Goal: Find contact information: Find contact information

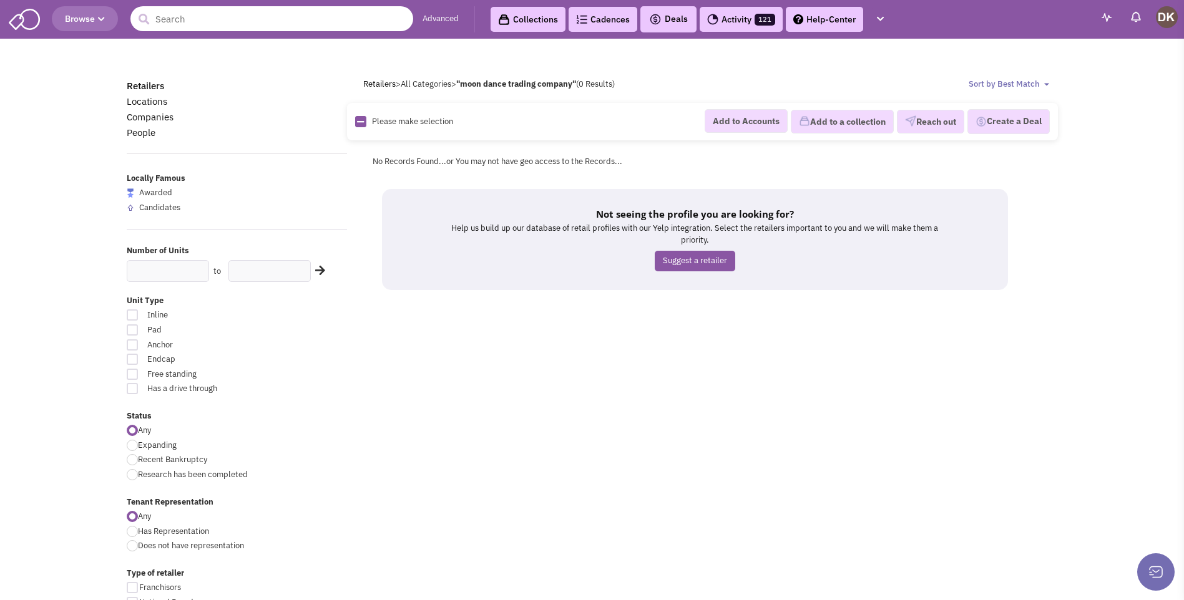
click at [192, 19] on input "text" at bounding box center [271, 18] width 283 height 25
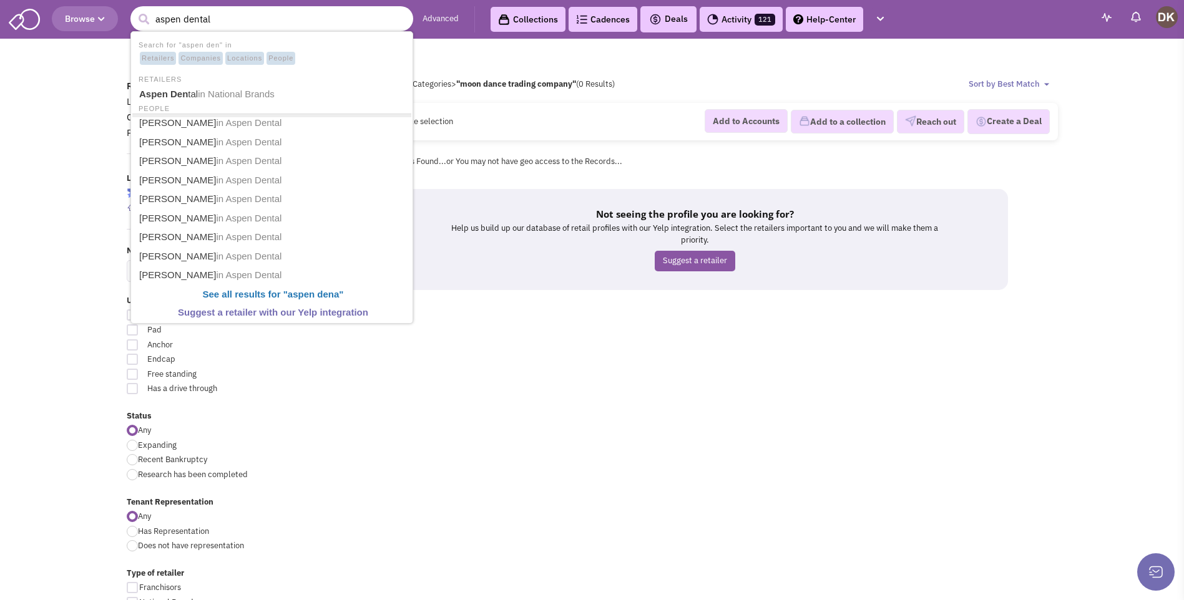
type input "aspen dental"
click at [134, 10] on button "submit" at bounding box center [143, 19] width 19 height 19
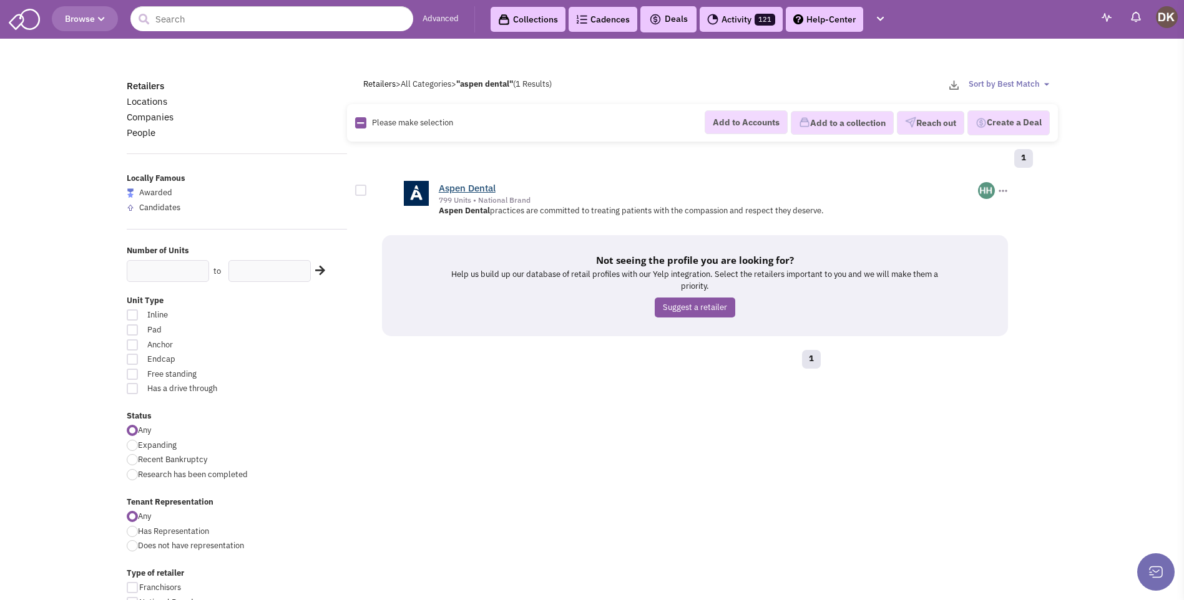
click at [457, 193] on link "Aspen Dental" at bounding box center [467, 188] width 57 height 12
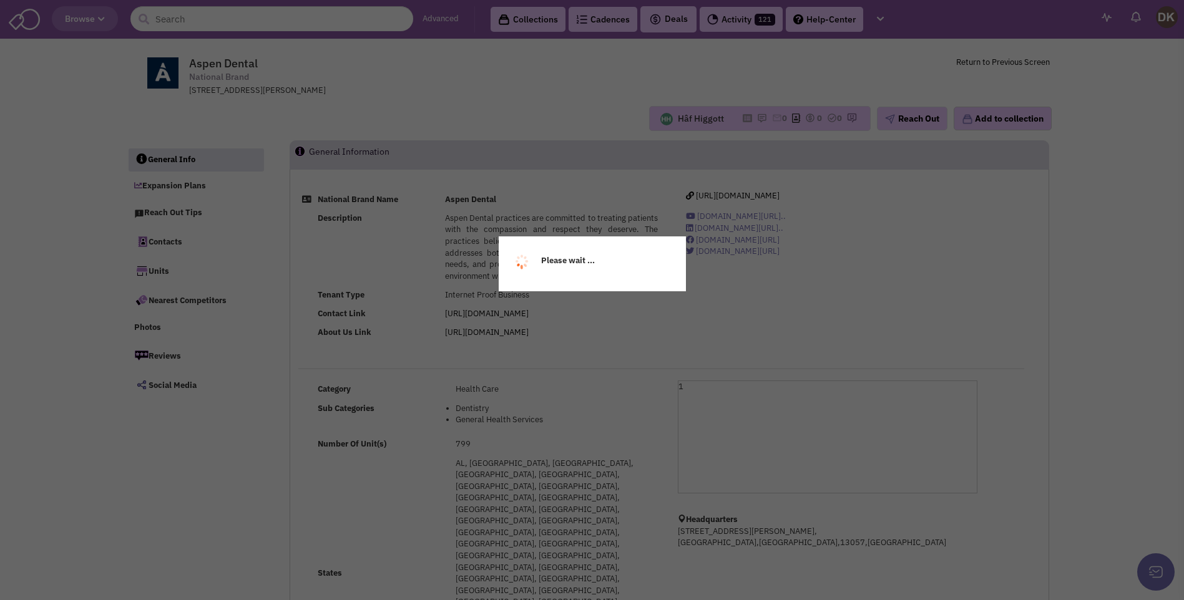
select select
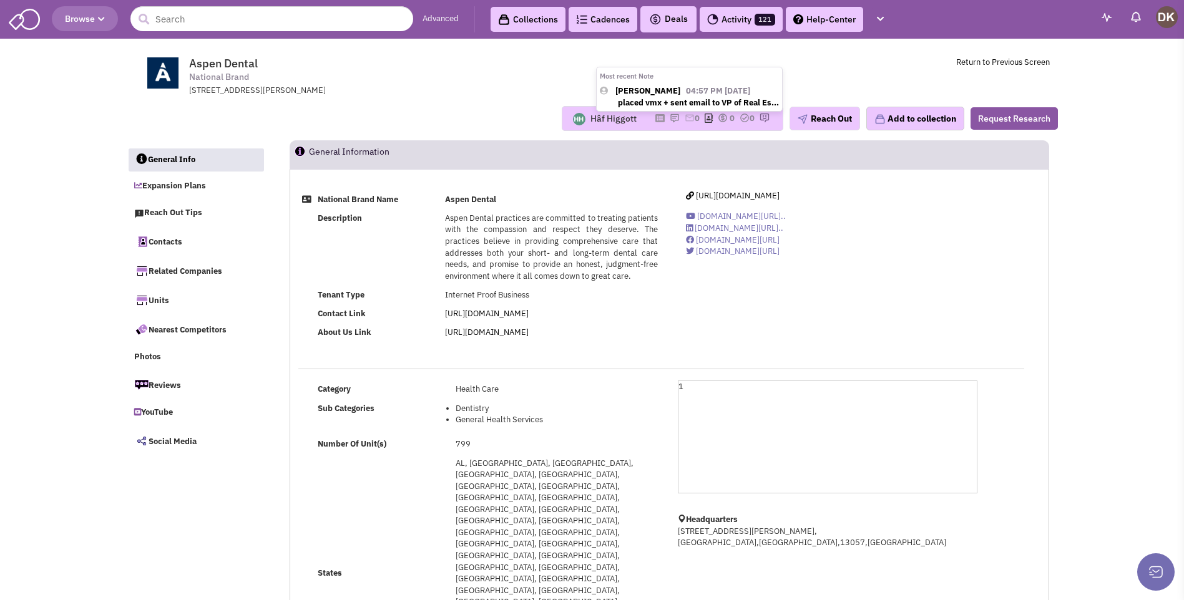
click at [670, 119] on img at bounding box center [675, 118] width 10 height 10
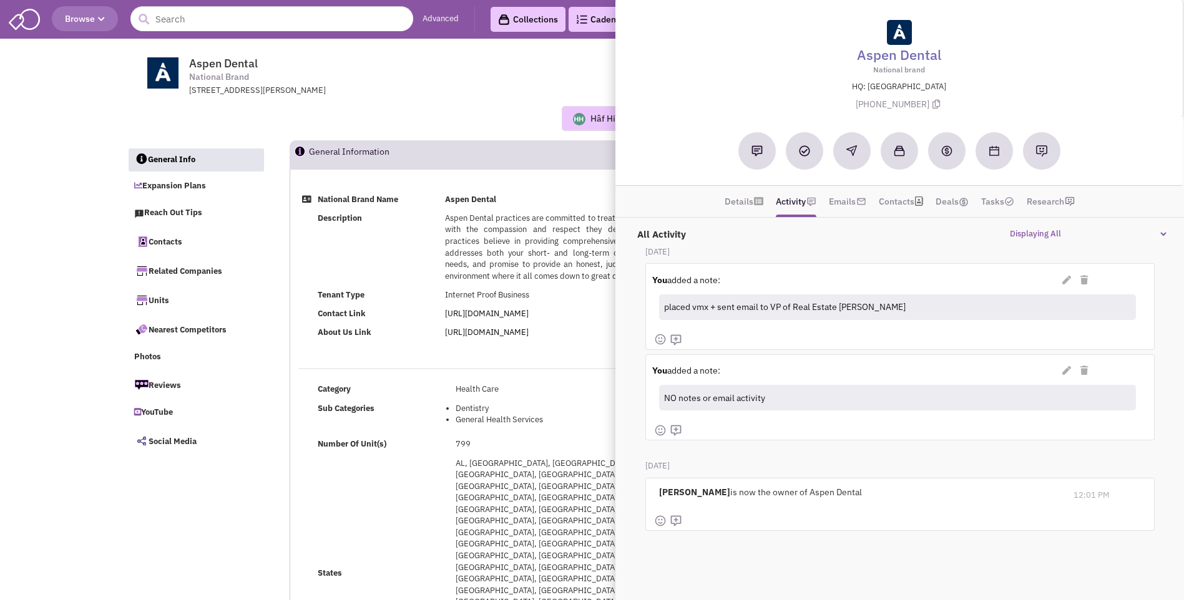
click at [499, 119] on div "Hâf Higgott Most recent Note Donnie Keller 04:57 PM on 09/16/2025 placed vmx + …" at bounding box center [592, 118] width 947 height 25
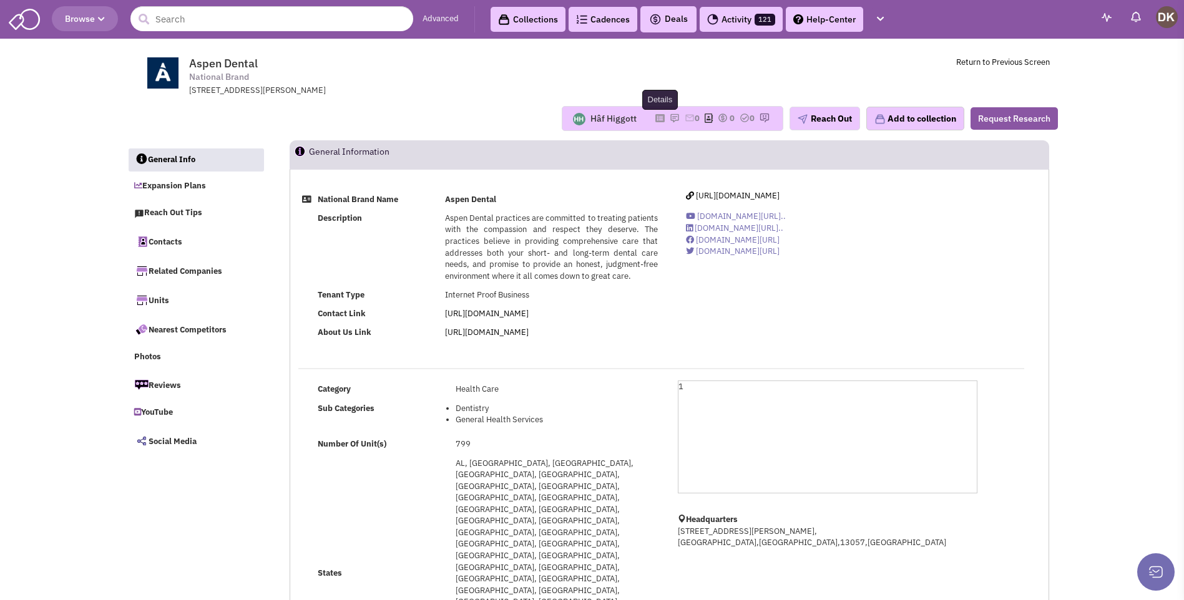
click at [655, 120] on icon at bounding box center [659, 118] width 9 height 7
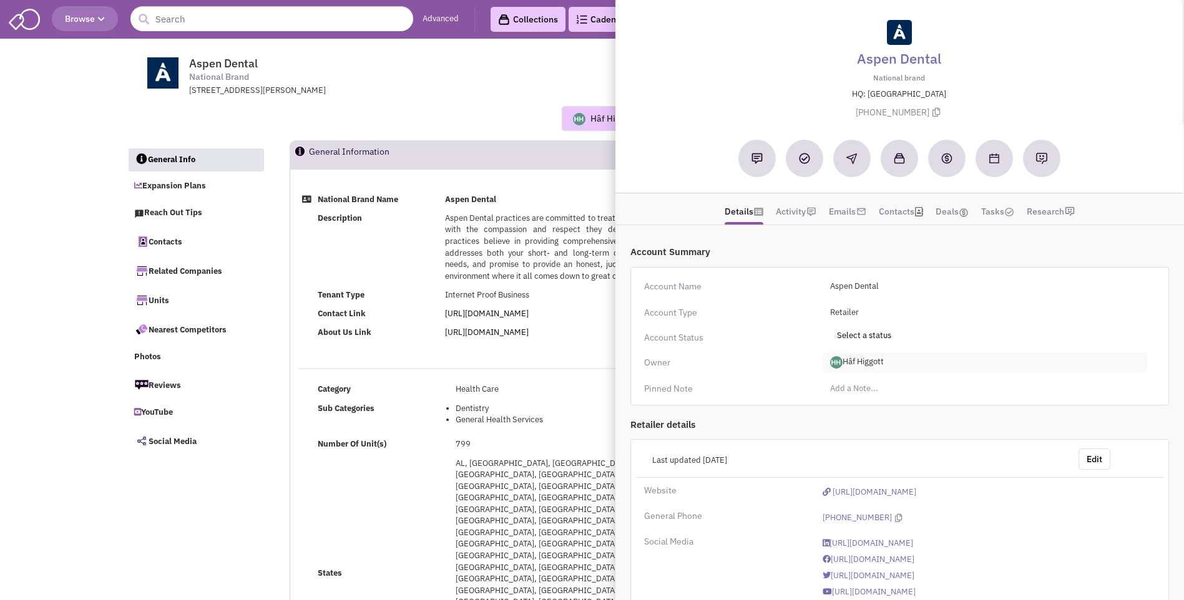
click at [854, 363] on span "Hâf Higgott" at bounding box center [984, 363] width 324 height 20
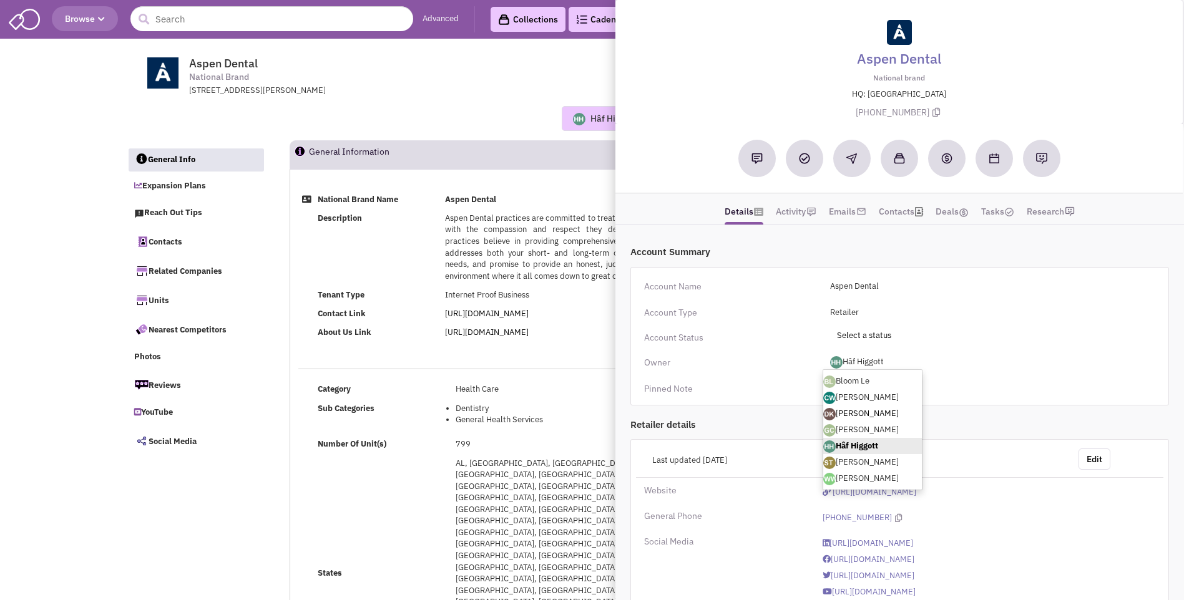
click at [849, 413] on link "[PERSON_NAME]" at bounding box center [872, 414] width 99 height 16
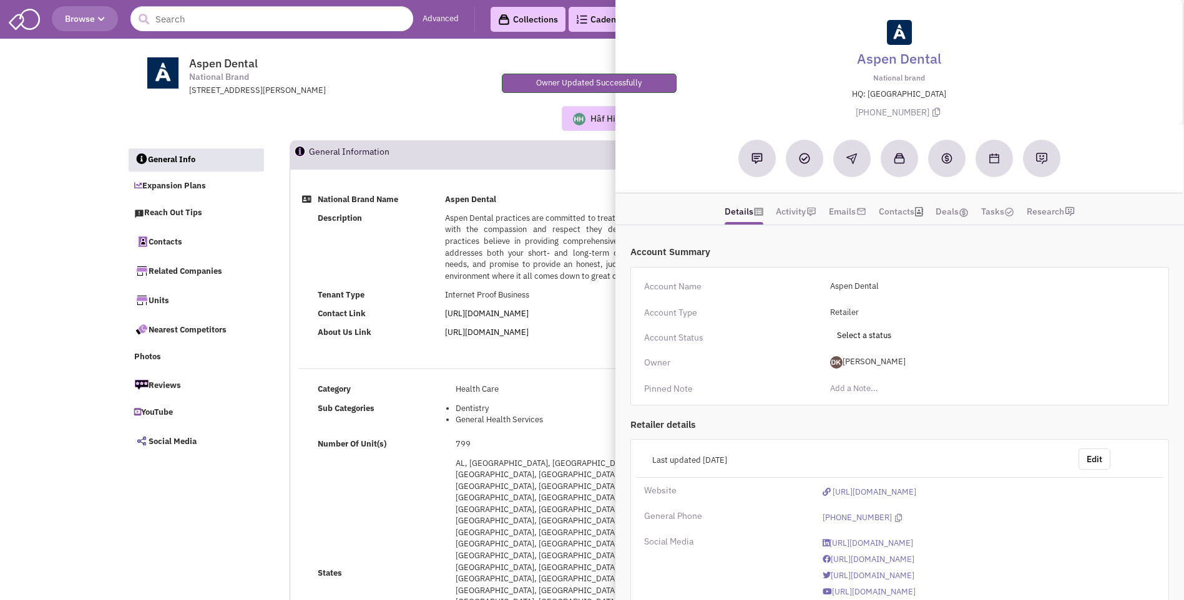
click at [466, 123] on div "Hâf Higgott Most recent Note Donnie Keller 04:57 PM on 09/16/2025 placed vmx + …" at bounding box center [592, 118] width 947 height 25
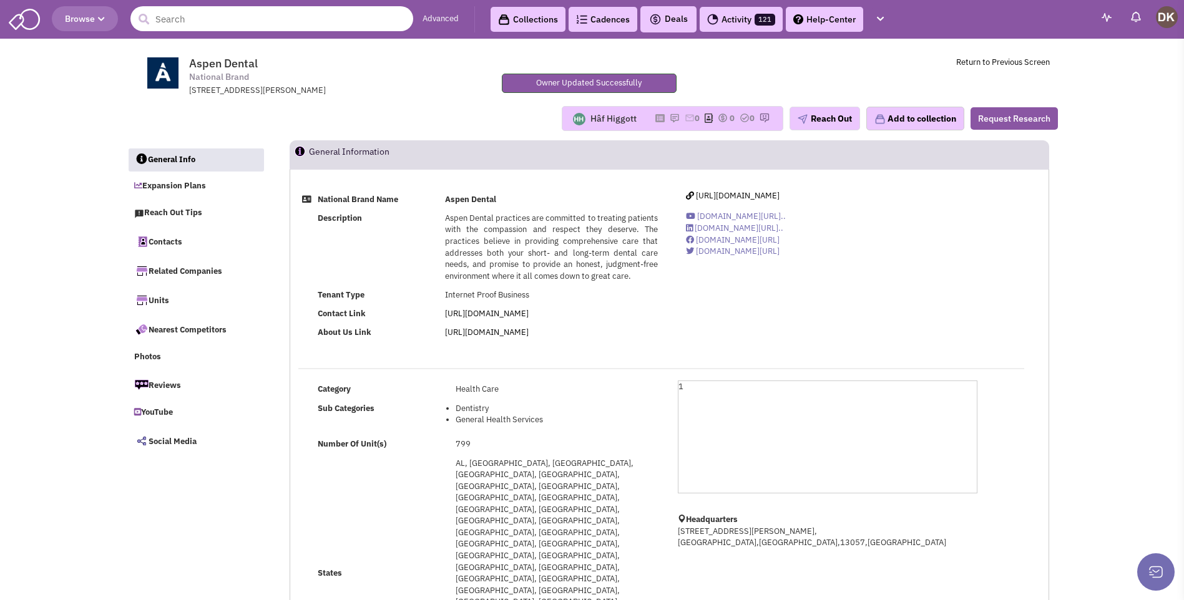
click at [200, 21] on input "text" at bounding box center [271, 18] width 283 height 25
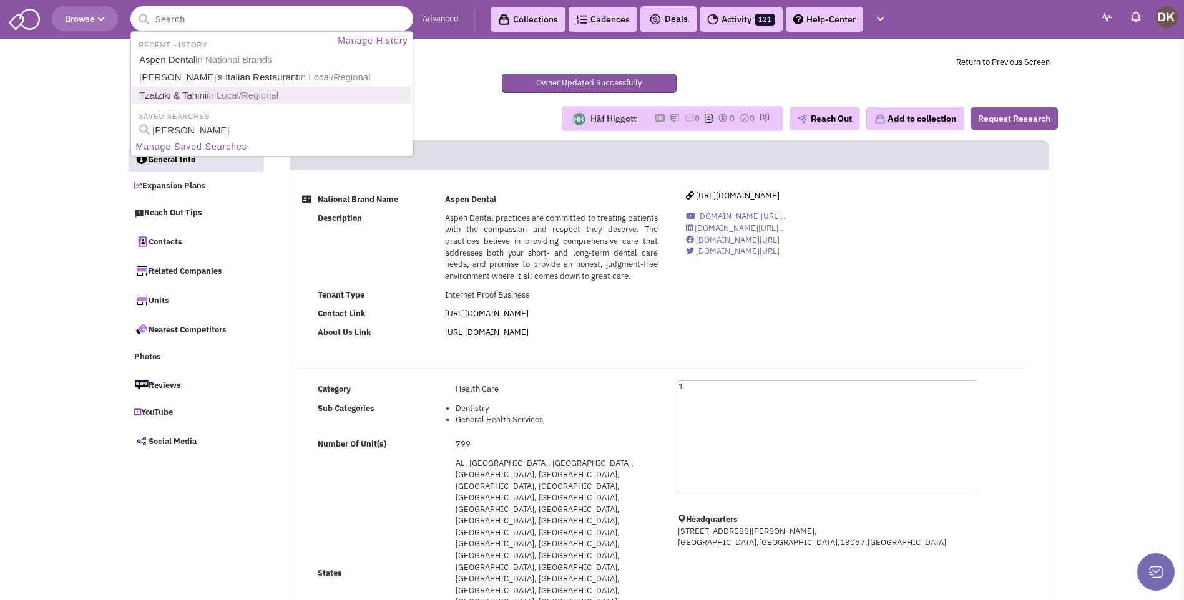
click at [185, 100] on link "Tzatziki & Tahini in Local/Regional" at bounding box center [272, 95] width 275 height 17
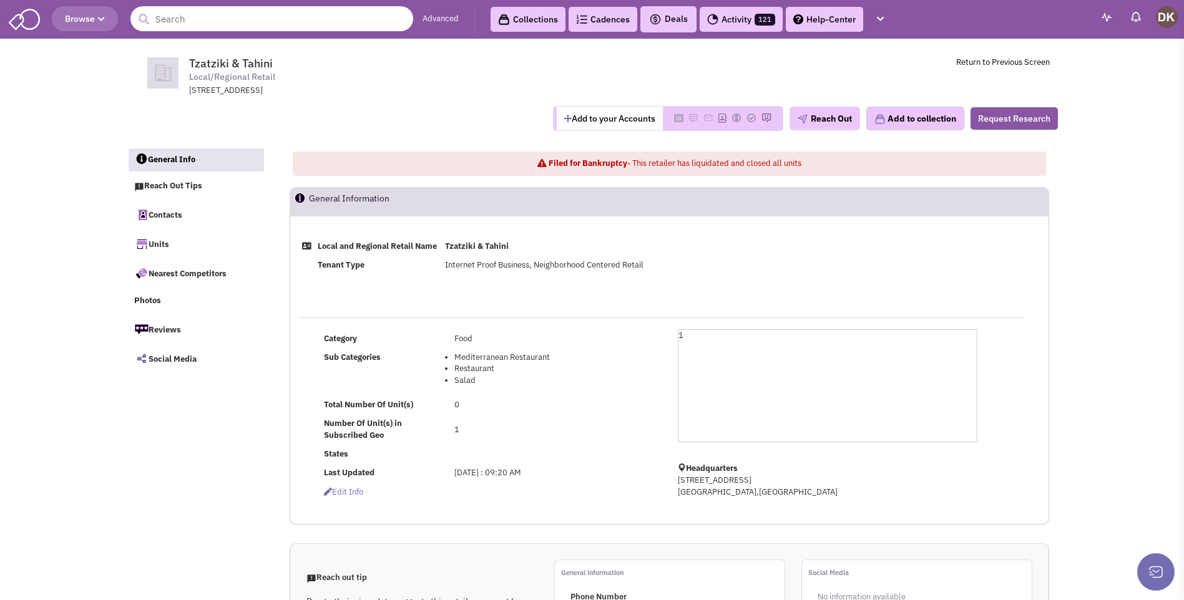
click at [184, 16] on input "text" at bounding box center [271, 18] width 283 height 25
click at [184, 21] on input "text" at bounding box center [271, 18] width 283 height 25
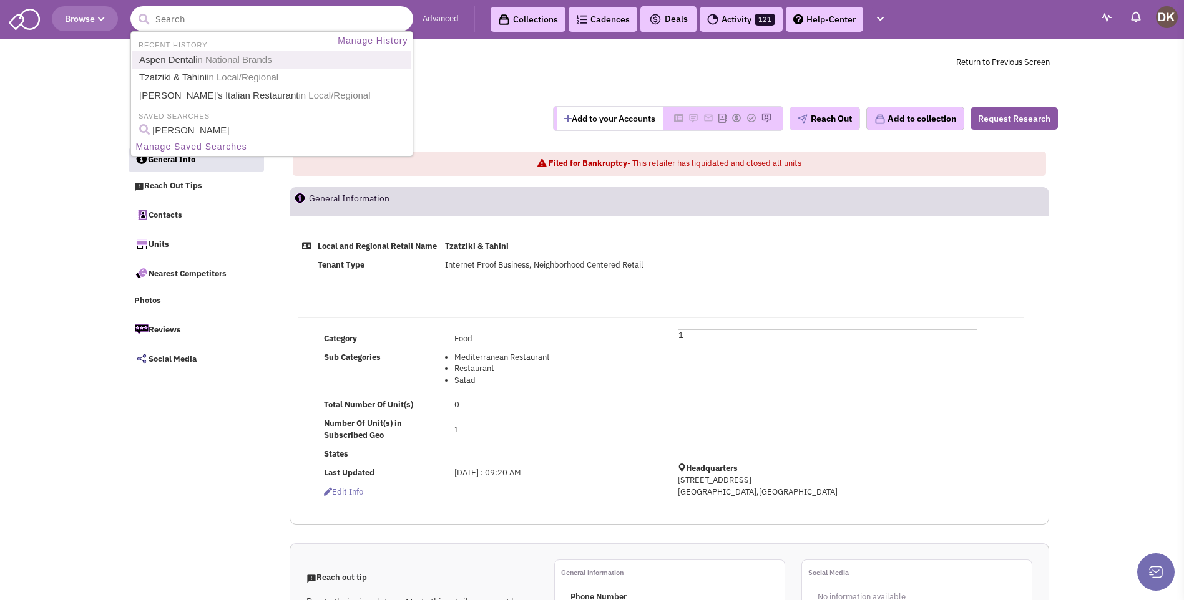
click at [192, 64] on link "Aspen Dental in National Brands" at bounding box center [272, 60] width 275 height 17
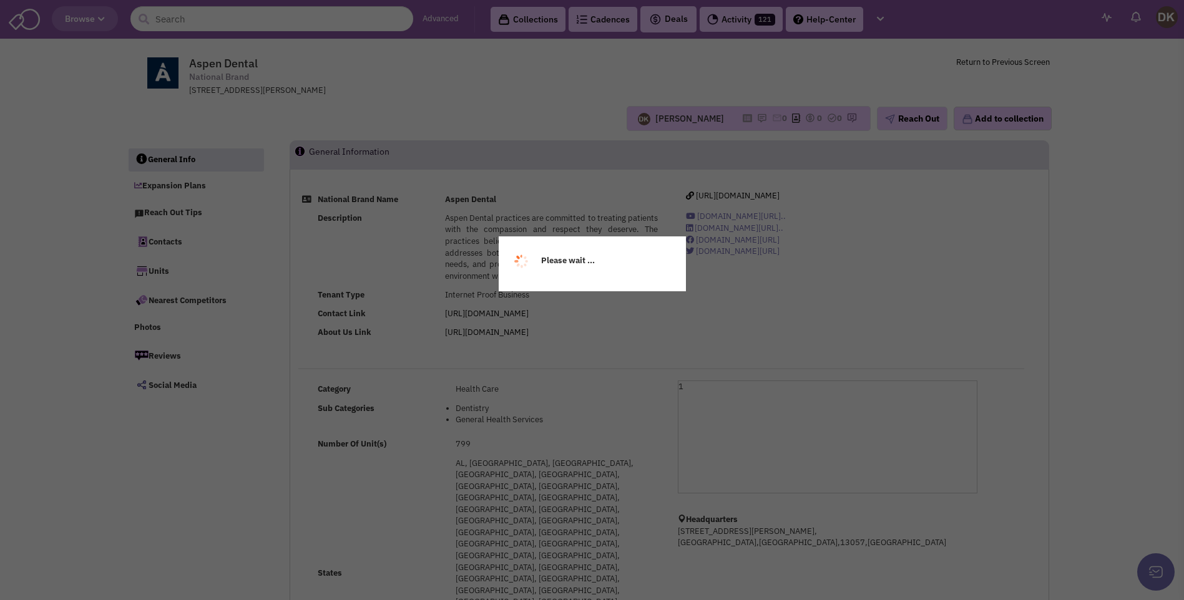
select select
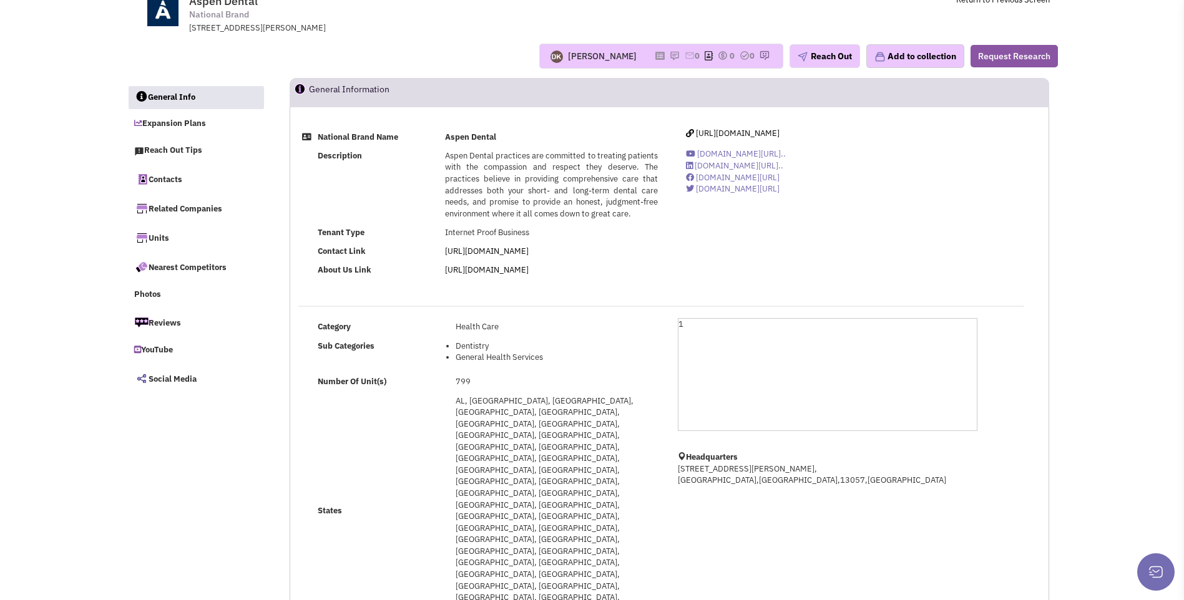
scroll to position [250, 0]
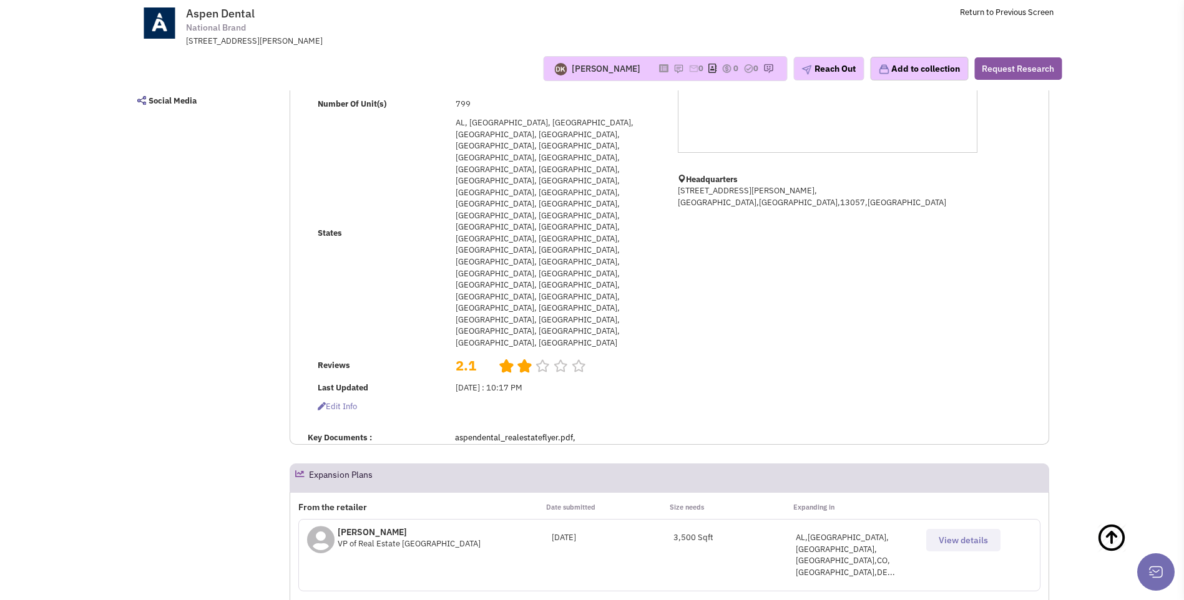
click at [962, 535] on span "View details" at bounding box center [963, 540] width 49 height 11
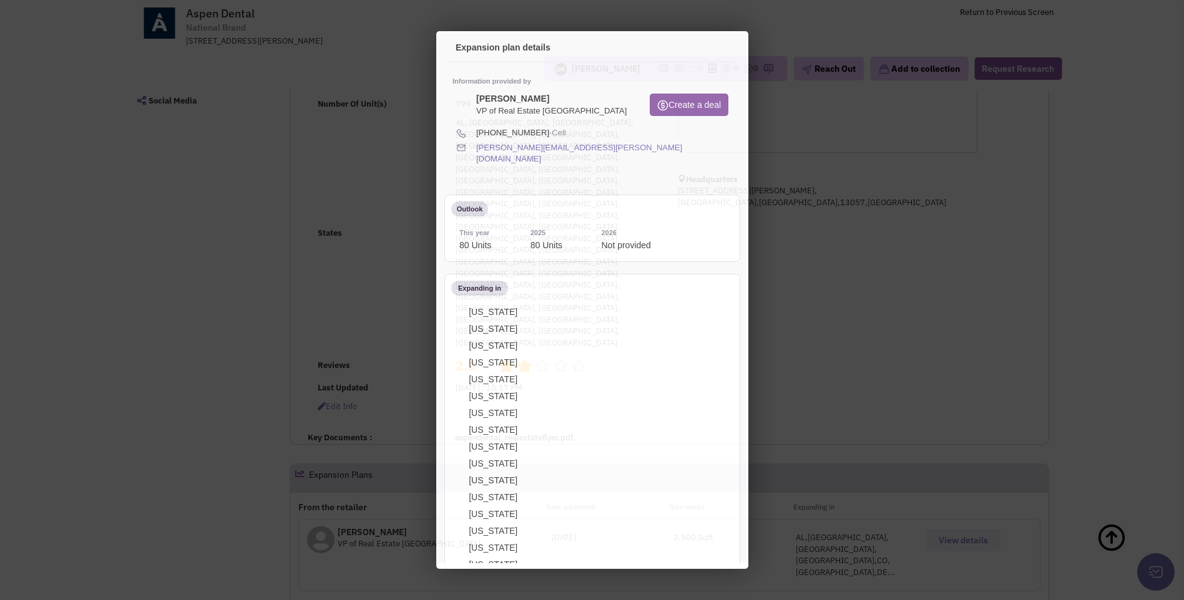
scroll to position [0, 0]
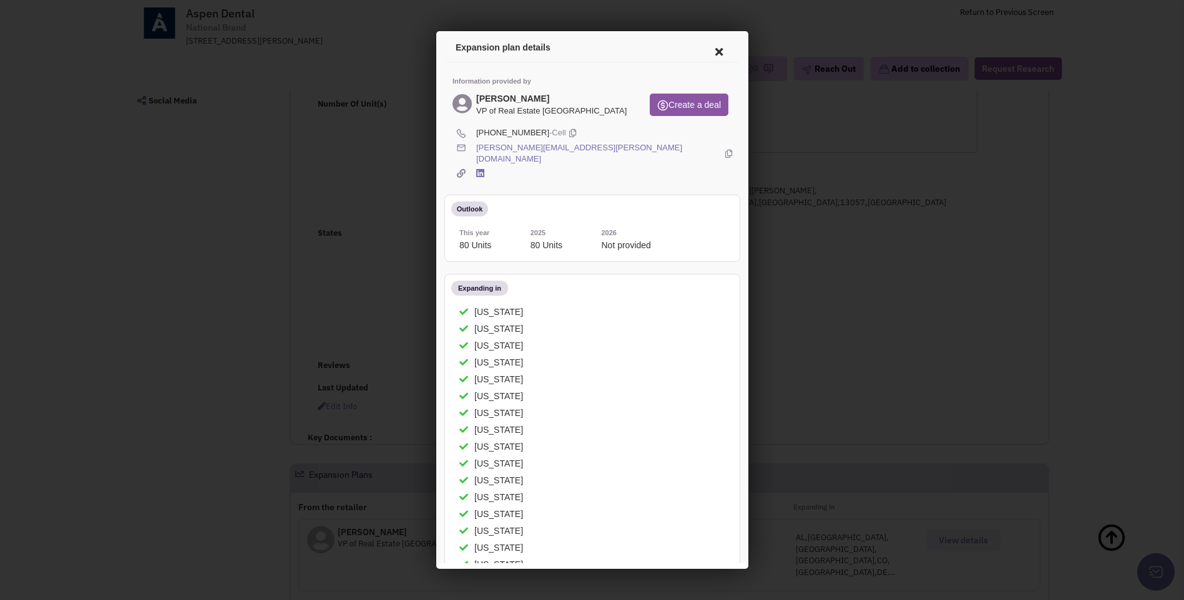
click at [706, 49] on icon at bounding box center [716, 50] width 26 height 30
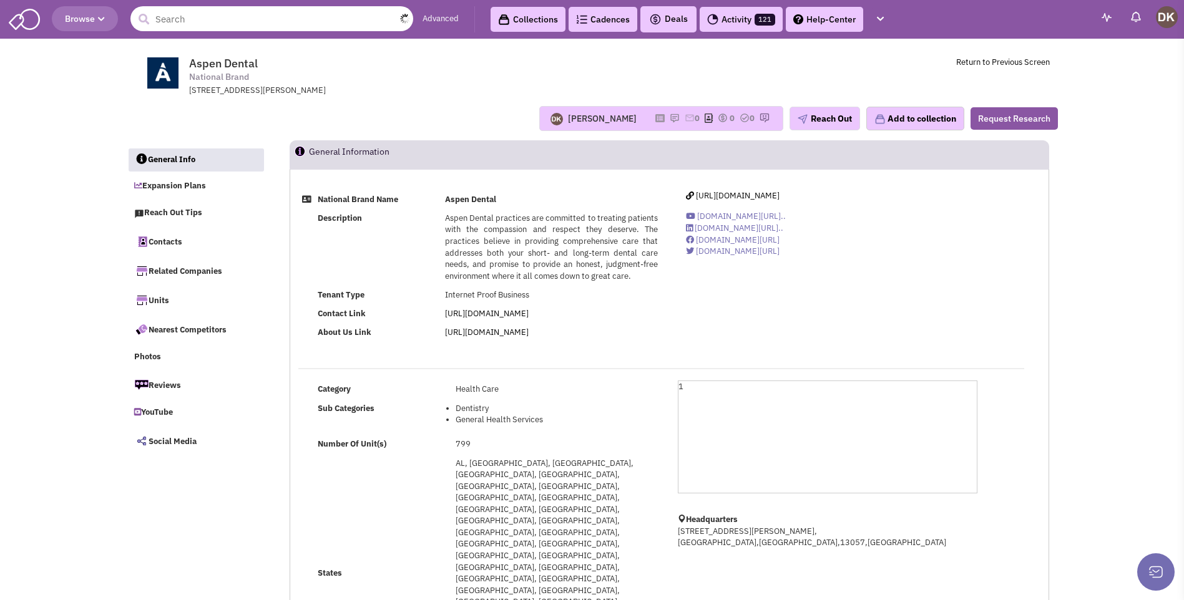
click at [280, 19] on input "text" at bounding box center [271, 18] width 283 height 25
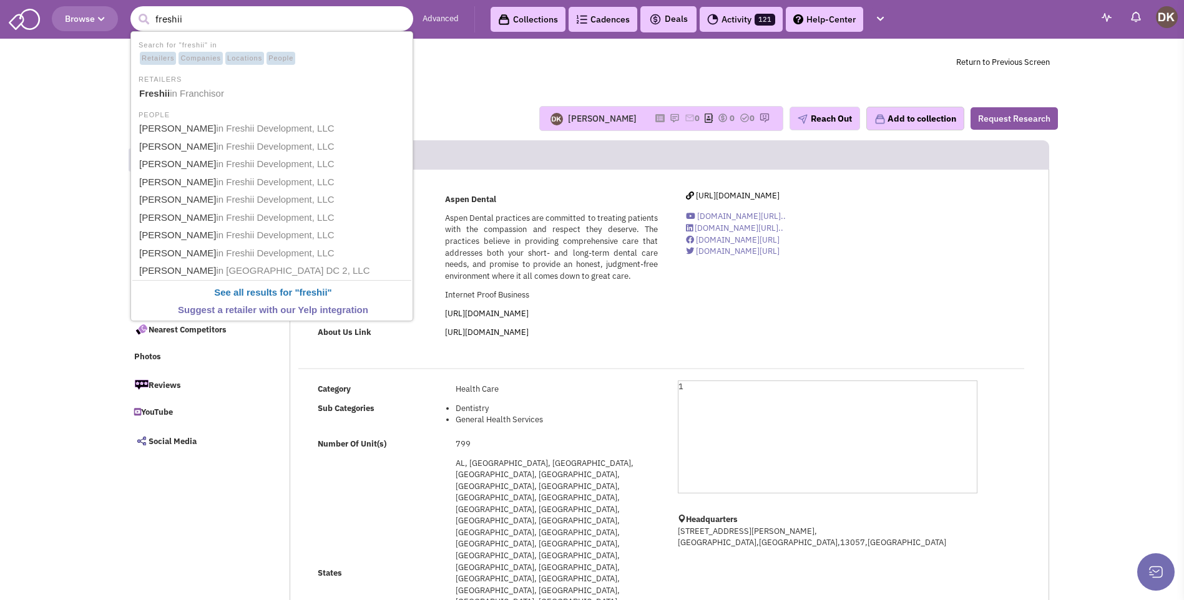
type input "freshii"
click at [134, 10] on button "submit" at bounding box center [143, 19] width 19 height 19
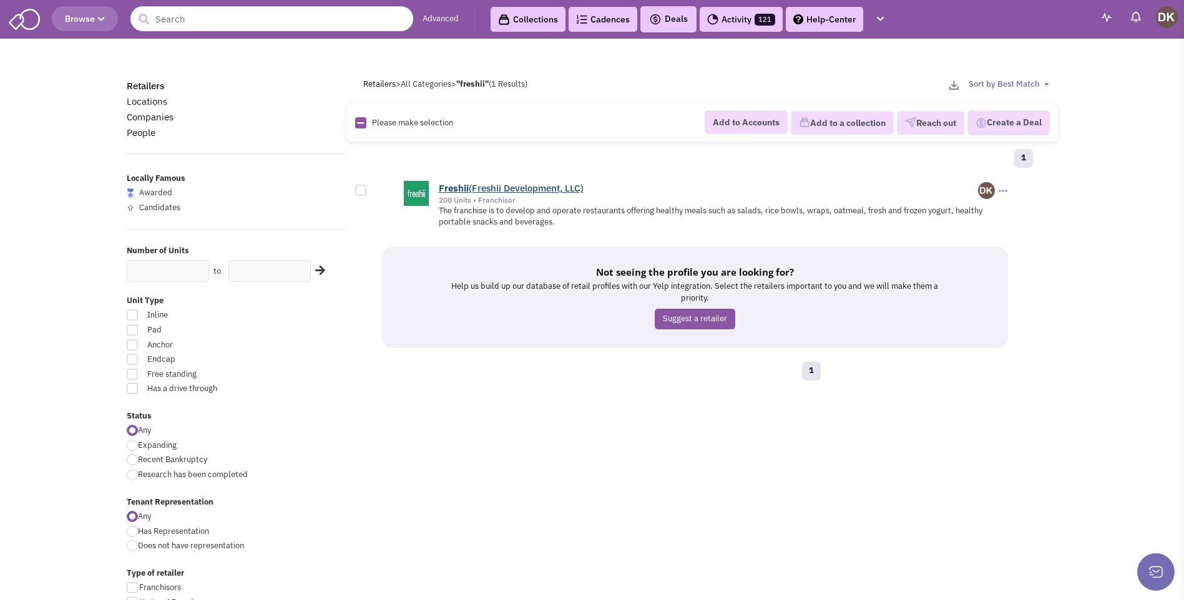
click at [495, 190] on link "Freshii (Freshii Development, LLC)" at bounding box center [511, 188] width 145 height 12
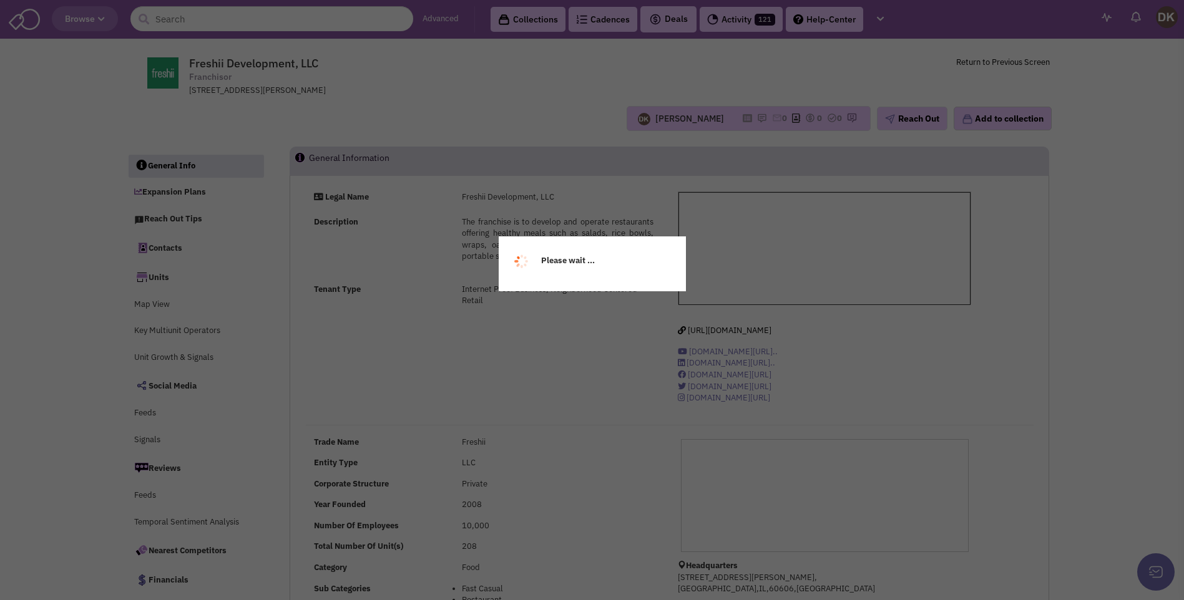
select select
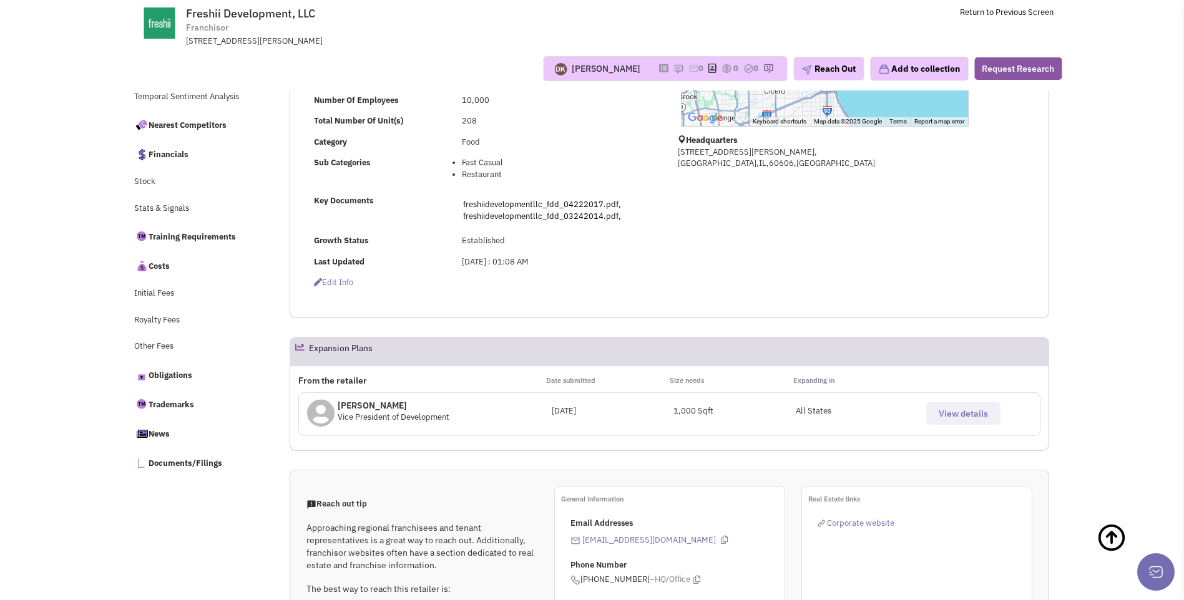
scroll to position [374, 0]
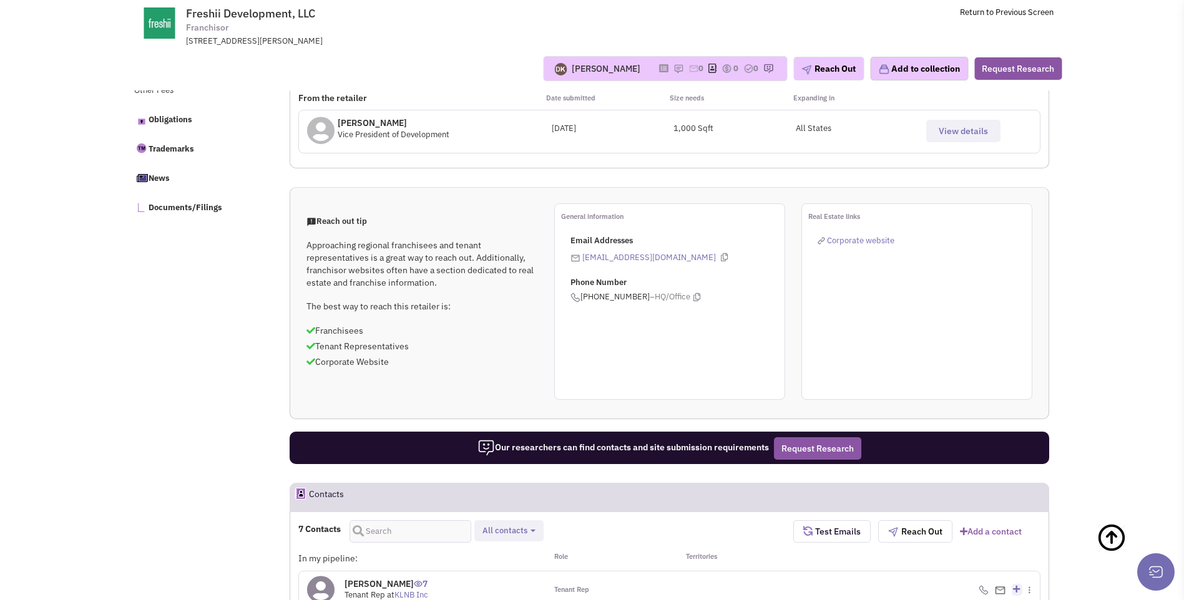
select select
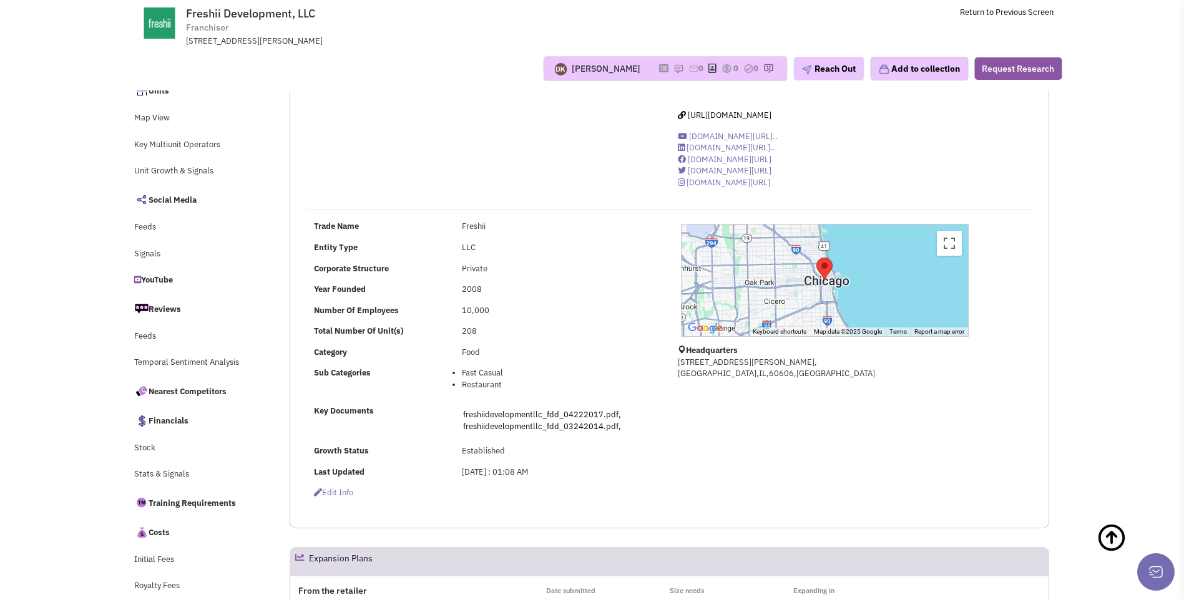
scroll to position [0, 0]
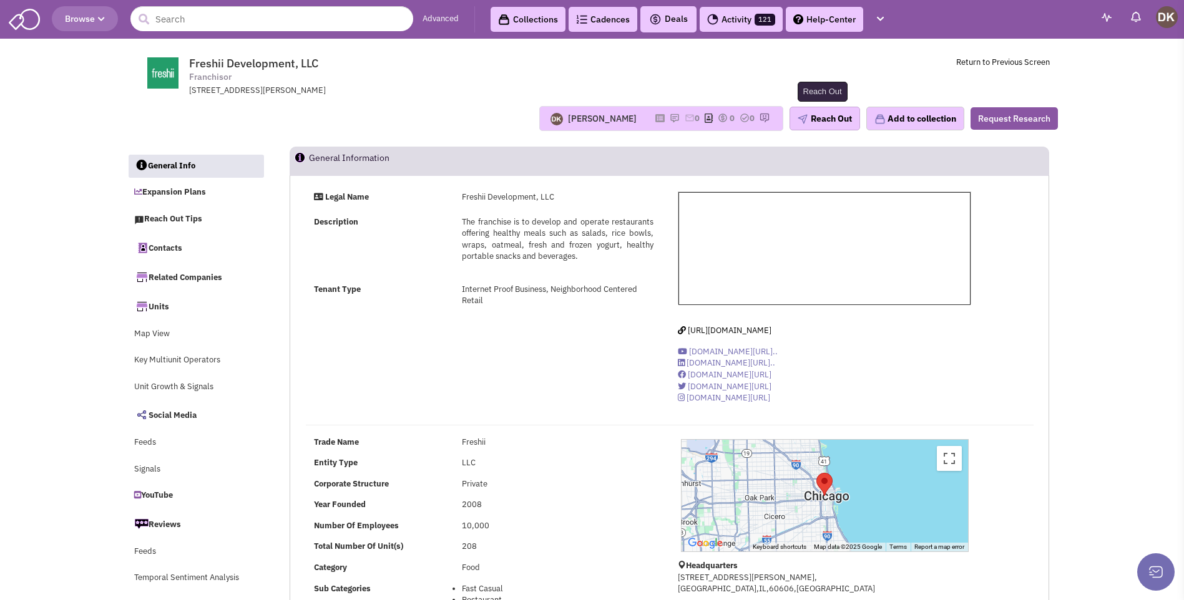
click at [832, 120] on button "Reach Out" at bounding box center [824, 119] width 71 height 24
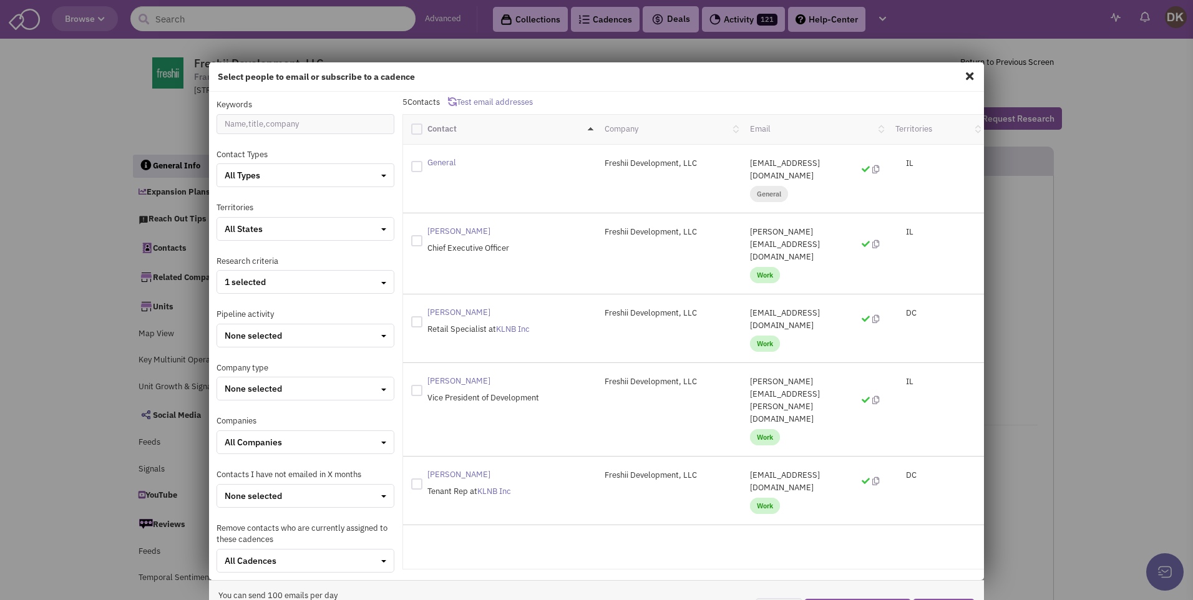
click at [432, 226] on spn "Matthew Corrin" at bounding box center [458, 231] width 63 height 11
click at [446, 243] on span "Chief Executive Officer" at bounding box center [468, 248] width 82 height 11
click at [753, 267] on span "Work" at bounding box center [765, 275] width 30 height 16
click at [757, 226] on p "matthew@freshii.com" at bounding box center [814, 244] width 129 height 37
click at [964, 76] on span at bounding box center [970, 76] width 16 height 20
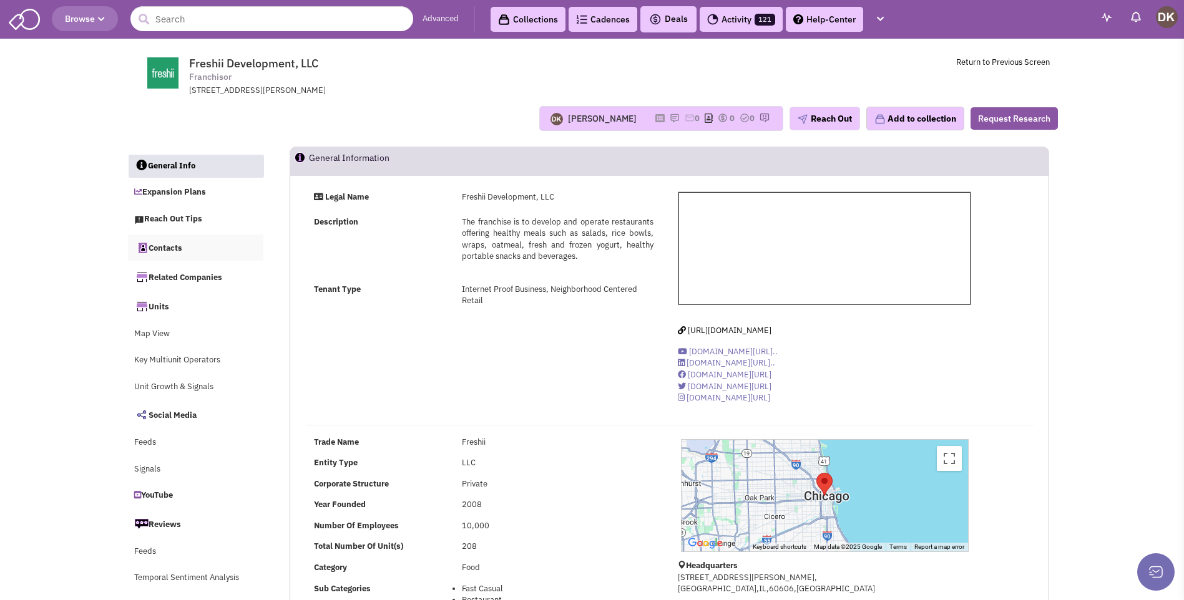
click at [177, 248] on link "Contacts" at bounding box center [196, 248] width 136 height 26
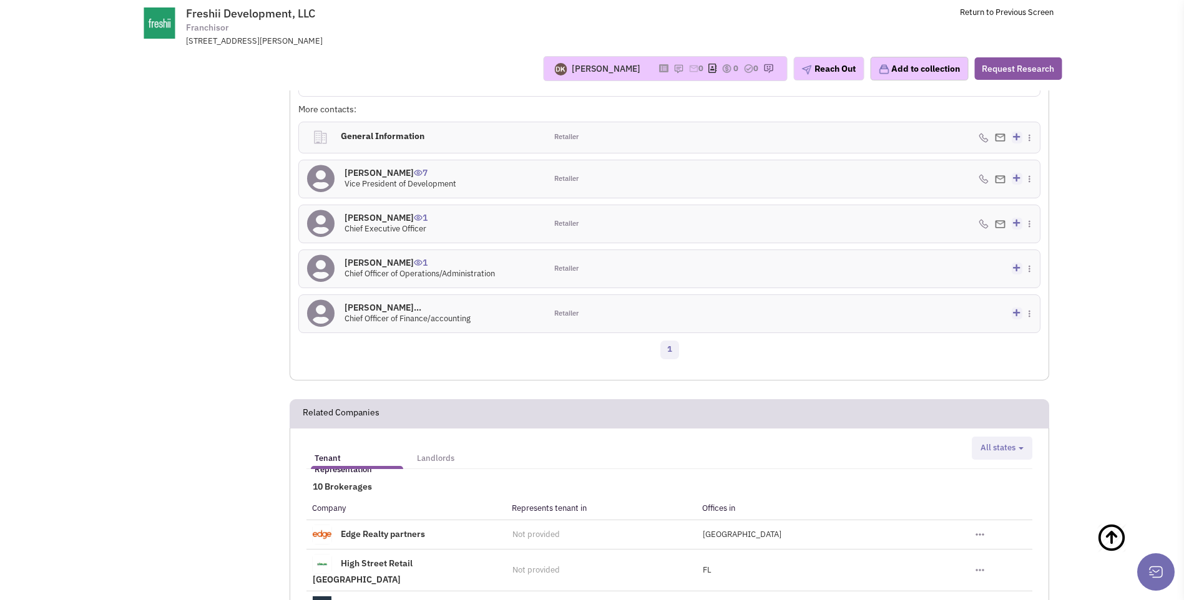
scroll to position [1101, 0]
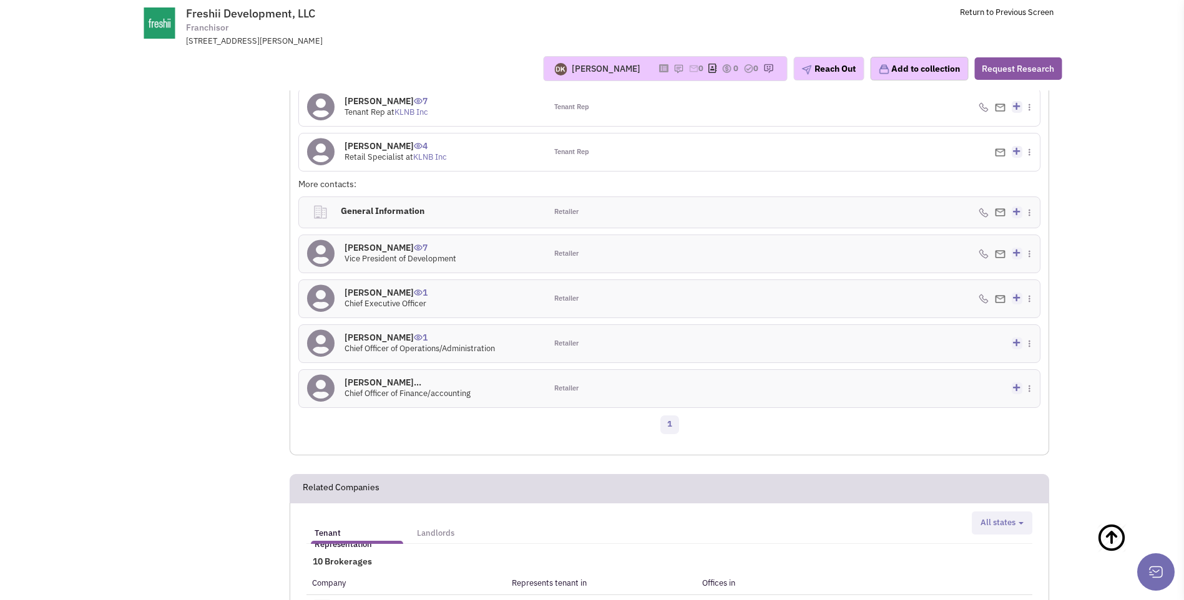
click at [327, 300] on icon at bounding box center [320, 299] width 27 height 28
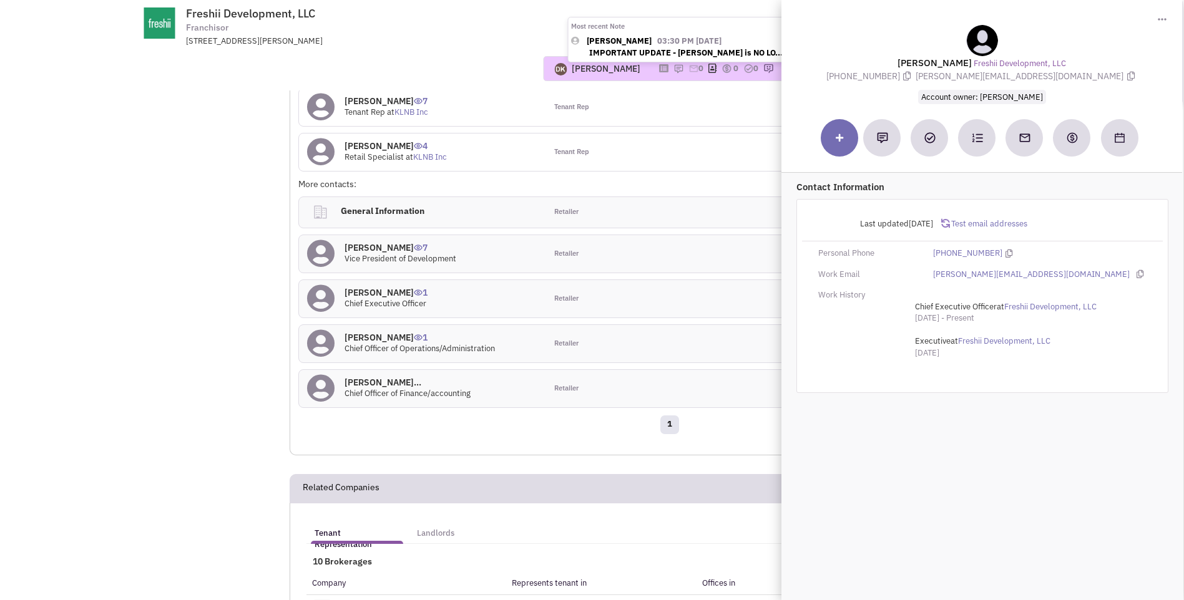
click at [673, 69] on img at bounding box center [678, 69] width 10 height 10
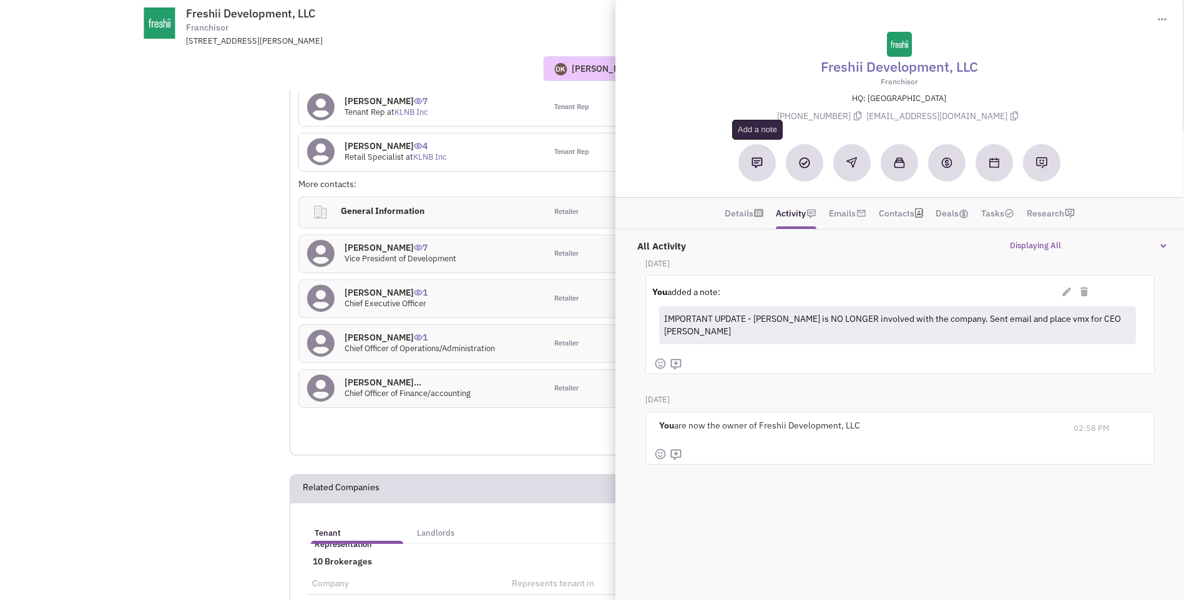
click at [755, 165] on img at bounding box center [756, 162] width 11 height 11
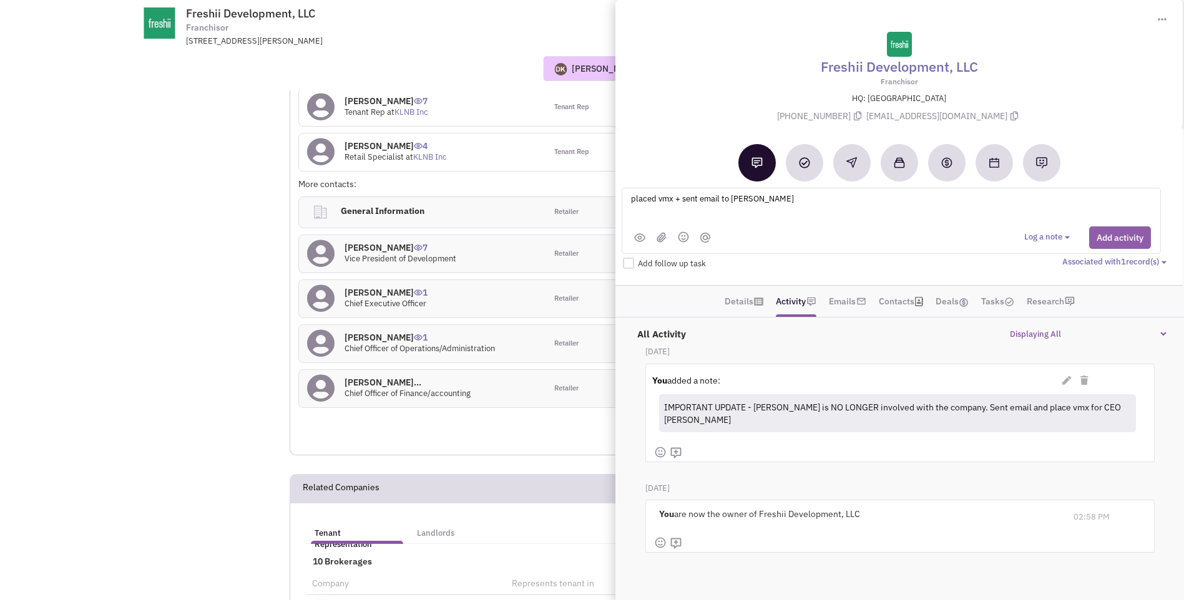
type textarea "placed vmx + sent email to Matthew Corrin"
click at [1106, 240] on button "Add activity" at bounding box center [1120, 238] width 62 height 22
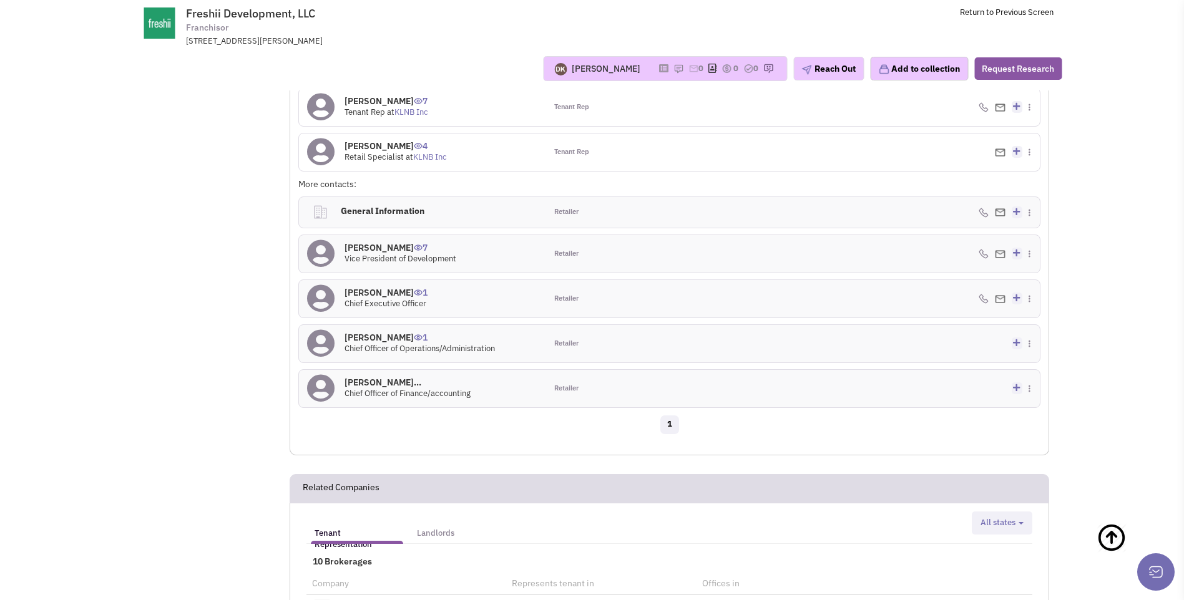
click at [322, 305] on icon at bounding box center [320, 299] width 27 height 28
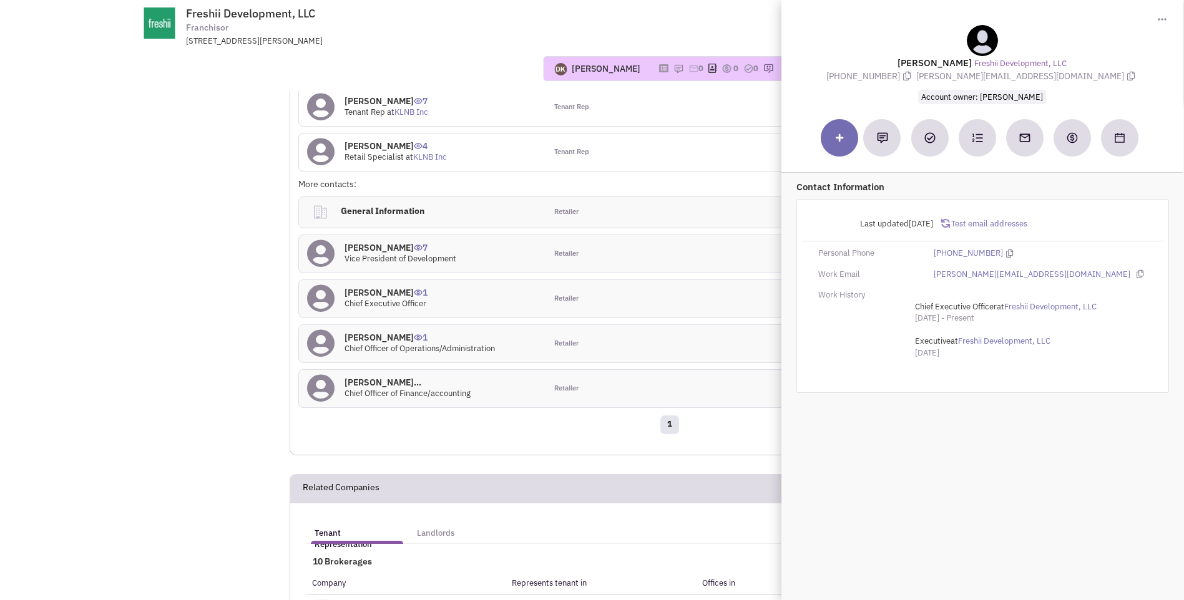
click at [593, 25] on td "Freshii Development, LLC Franchisor 27 North Wacker Drive, Suite 426, Chicago, …" at bounding box center [626, 23] width 854 height 47
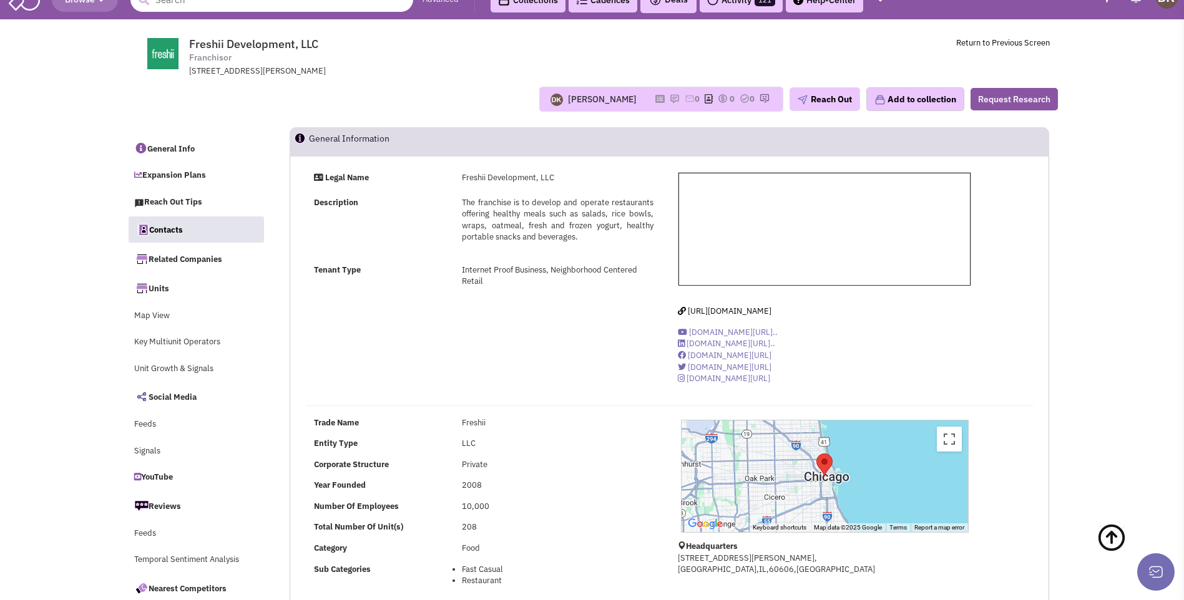
scroll to position [0, 0]
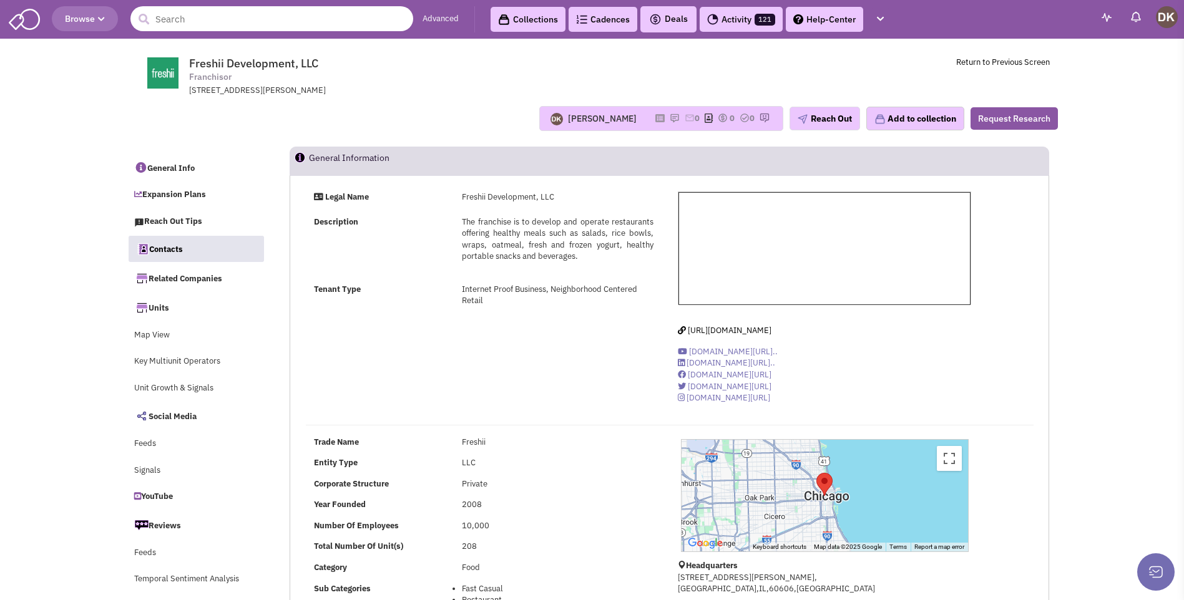
click at [238, 24] on input "text" at bounding box center [271, 18] width 283 height 25
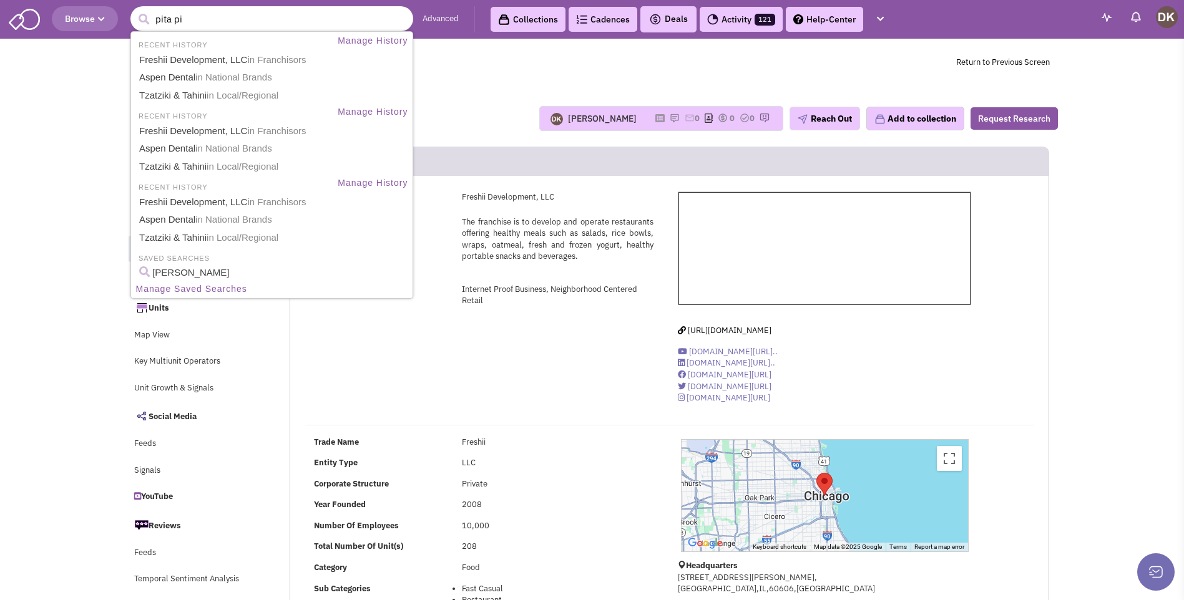
type input "pita pit"
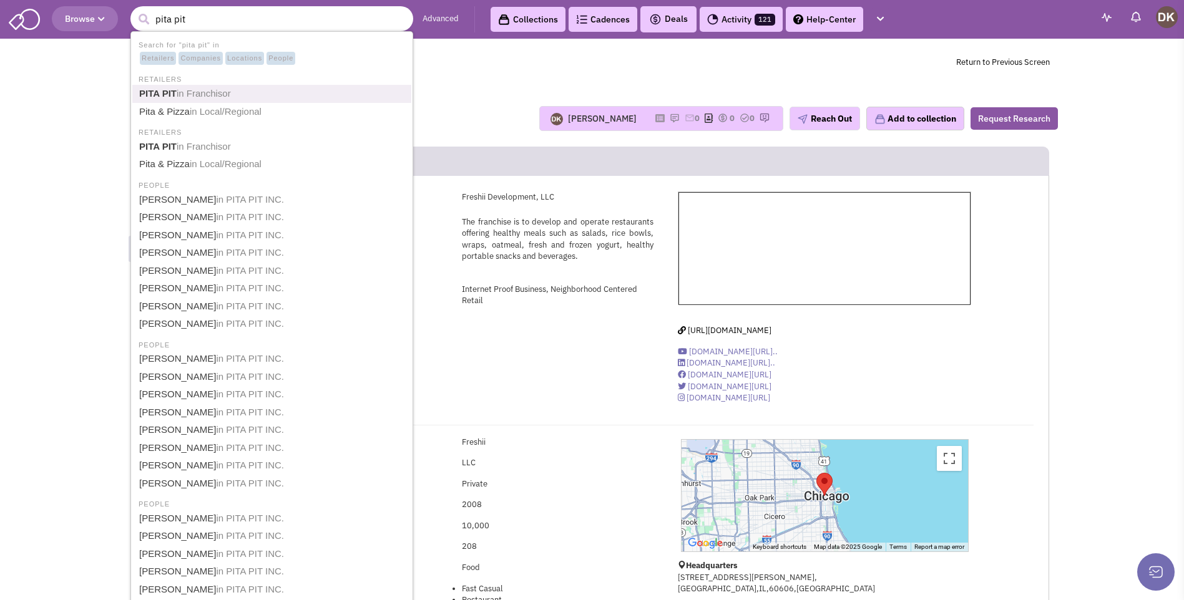
click at [195, 95] on span "in Franchisor" at bounding box center [204, 93] width 54 height 11
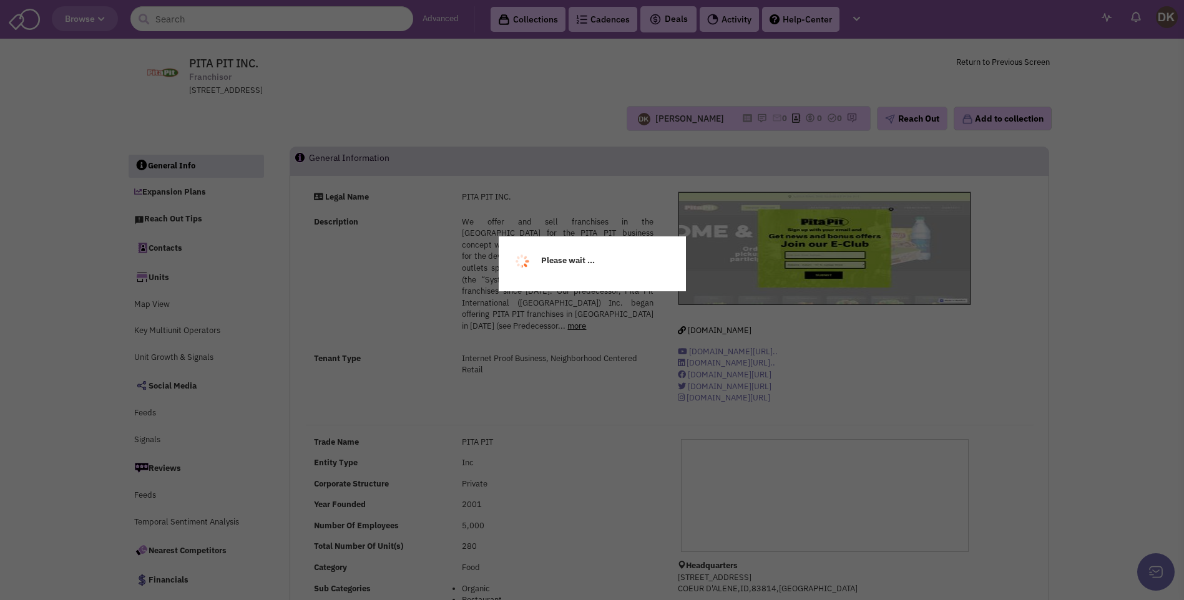
select select
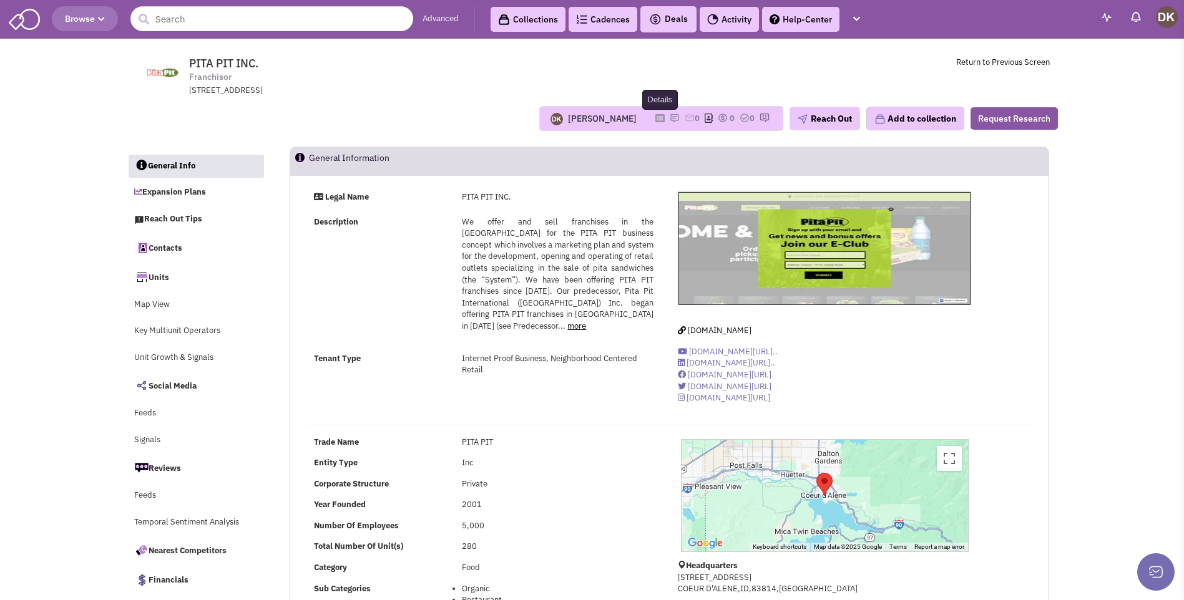
click at [655, 119] on icon at bounding box center [659, 118] width 9 height 7
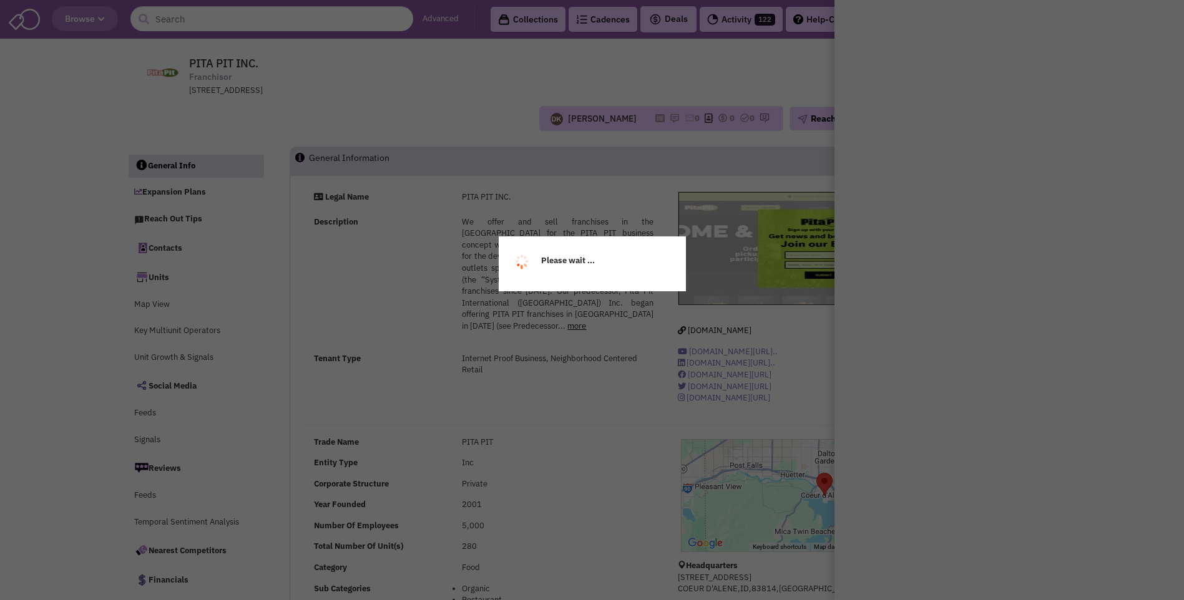
click at [490, 122] on div "Please wait ..." at bounding box center [592, 300] width 1184 height 600
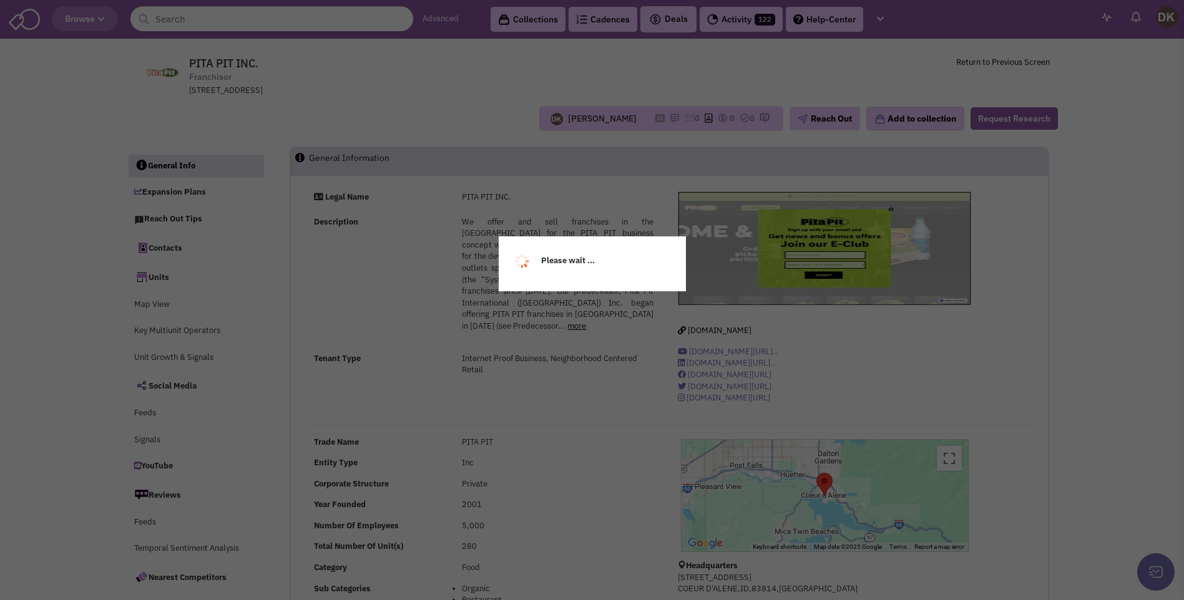
click at [670, 120] on div "Please wait ..." at bounding box center [592, 300] width 1184 height 600
select select
click at [422, 95] on div "Please wait ..." at bounding box center [592, 300] width 1184 height 600
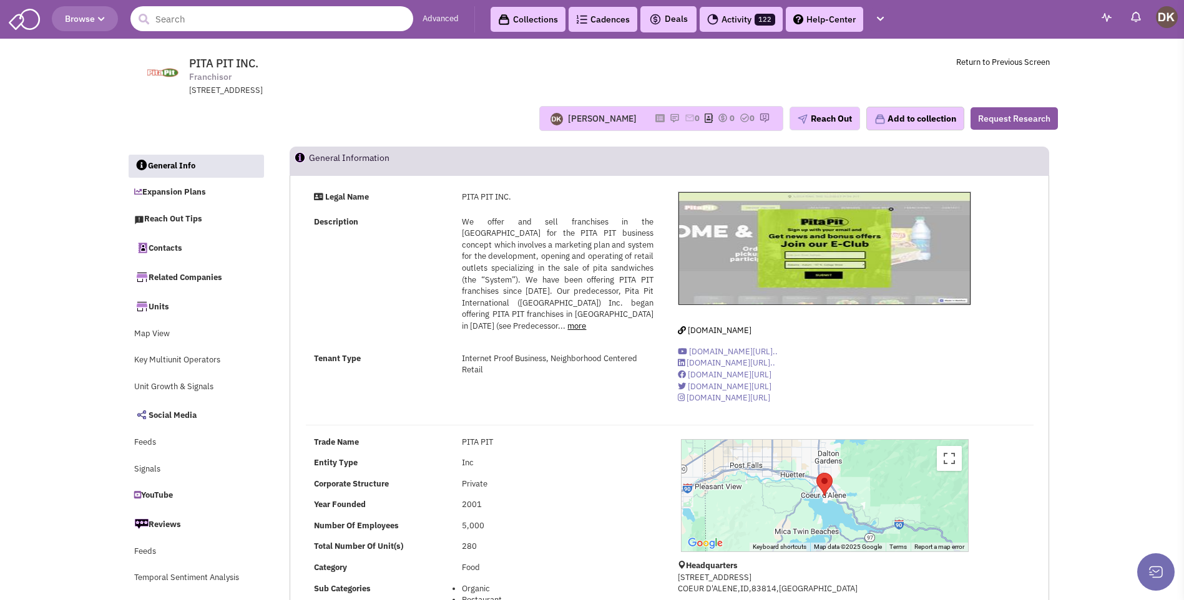
click at [238, 19] on input "text" at bounding box center [271, 18] width 283 height 25
click at [670, 120] on img at bounding box center [675, 118] width 10 height 10
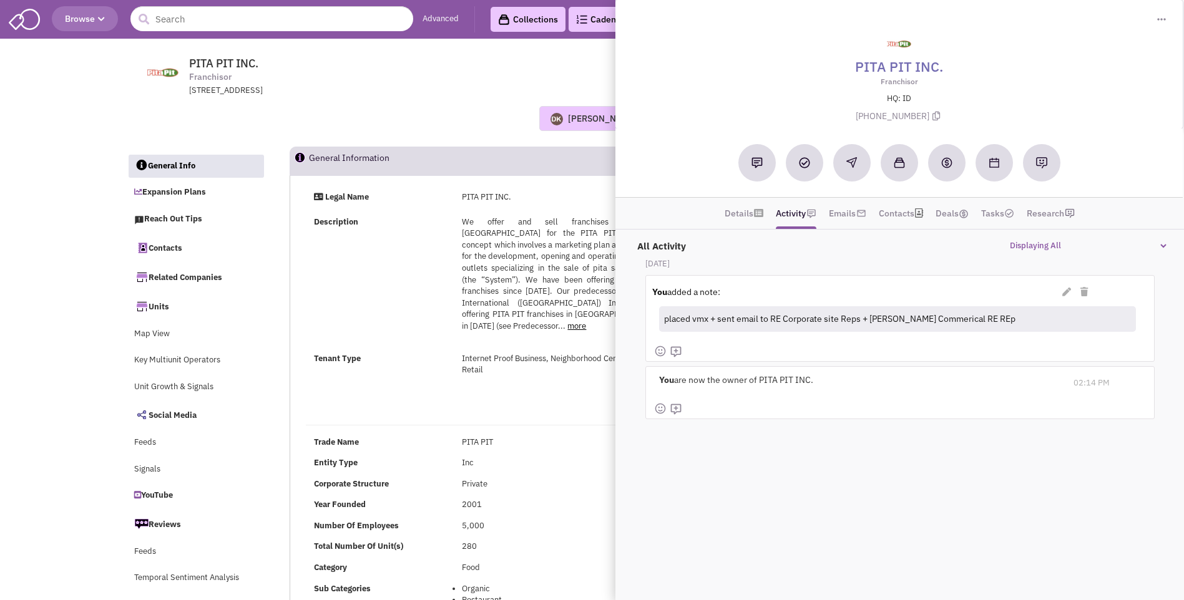
click at [489, 102] on div "[PERSON_NAME] Most recent Note [PERSON_NAME] 05:19 PM [DATE] placed vmx + sent …" at bounding box center [592, 119] width 947 height 44
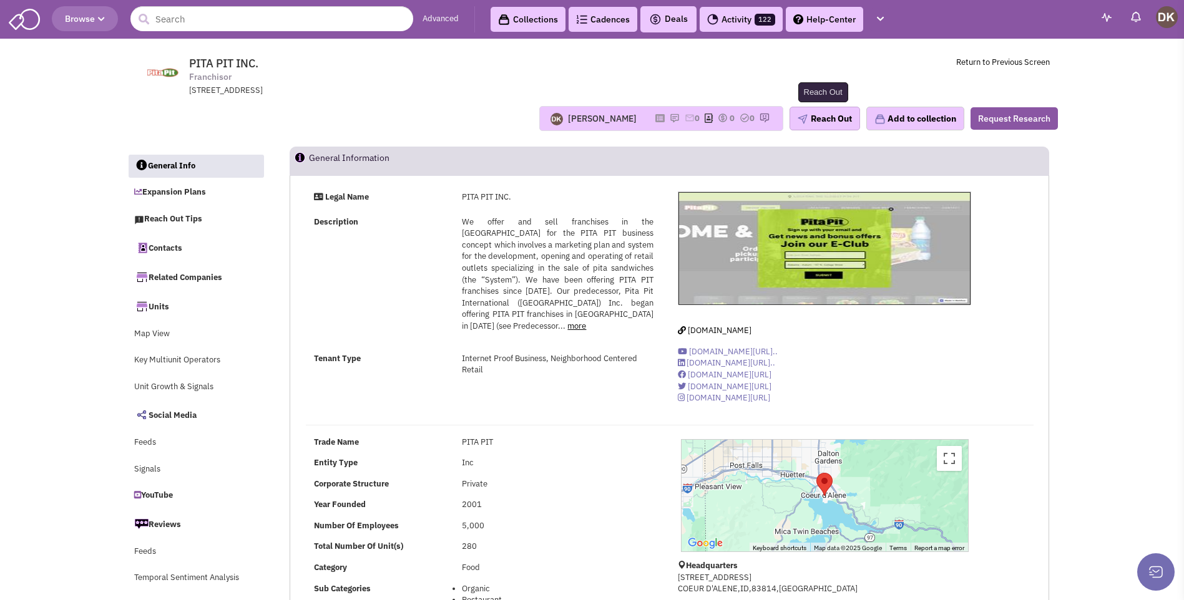
click at [817, 119] on button "Reach Out" at bounding box center [824, 119] width 71 height 24
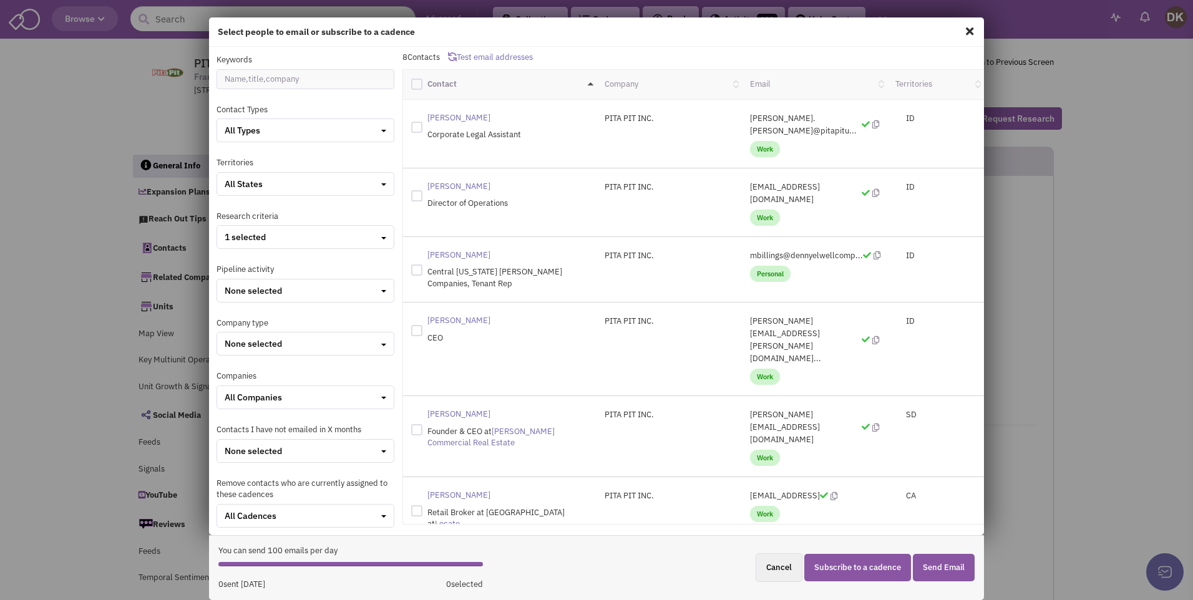
click at [170, 117] on div "Select people to email or subscribe to a cadence Keywords Contact Types All Typ…" at bounding box center [596, 300] width 1193 height 600
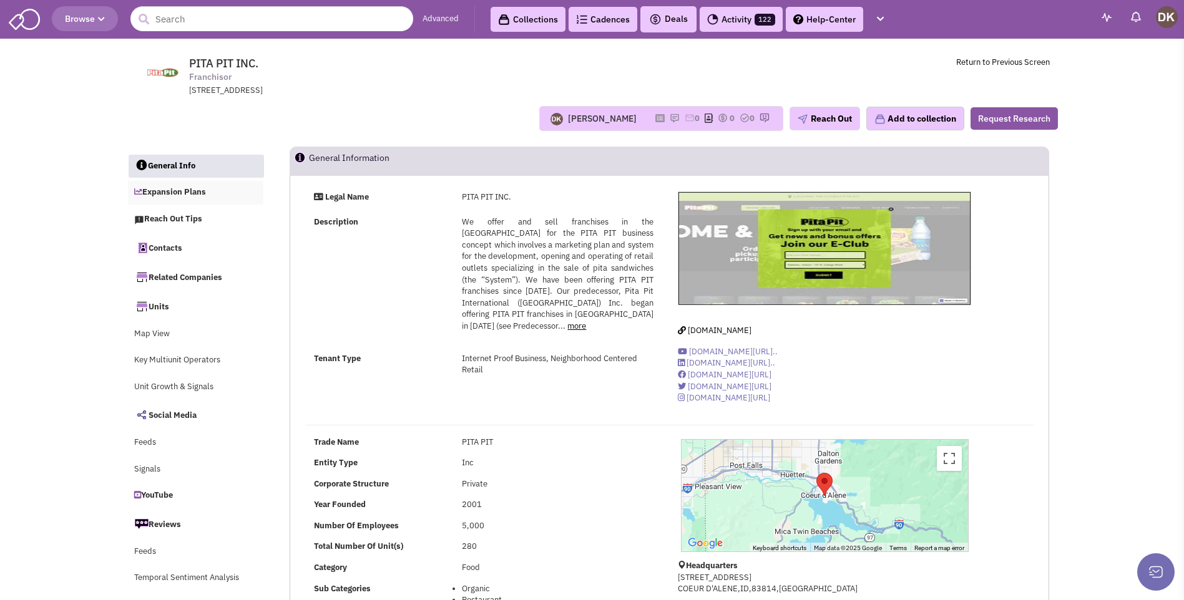
click at [189, 195] on link "Expansion Plans" at bounding box center [196, 193] width 136 height 24
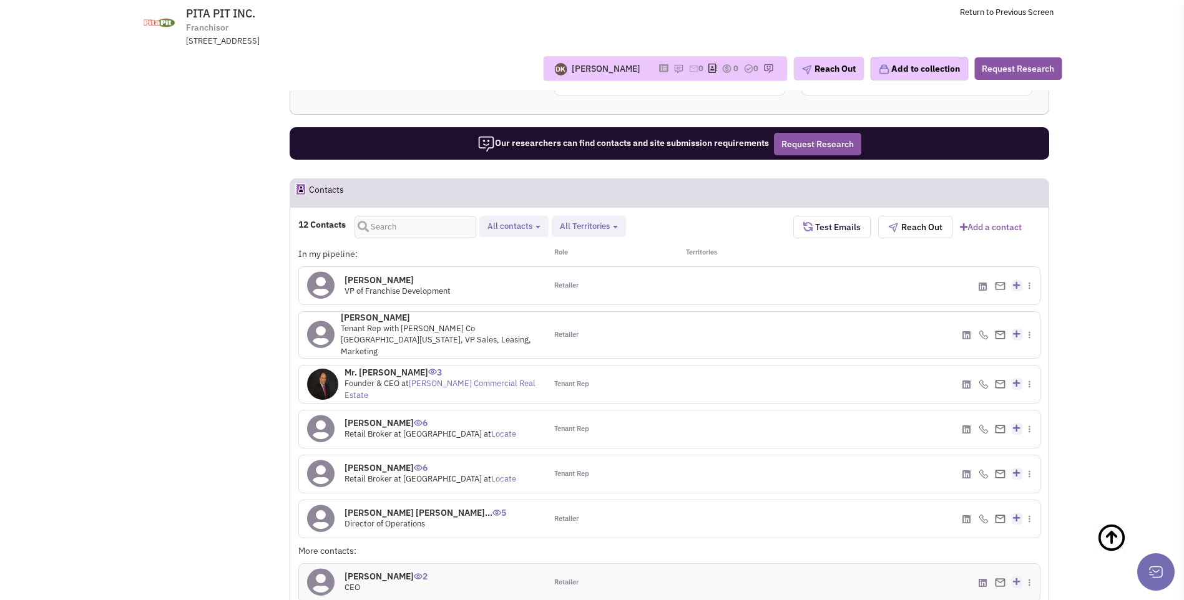
scroll to position [1048, 0]
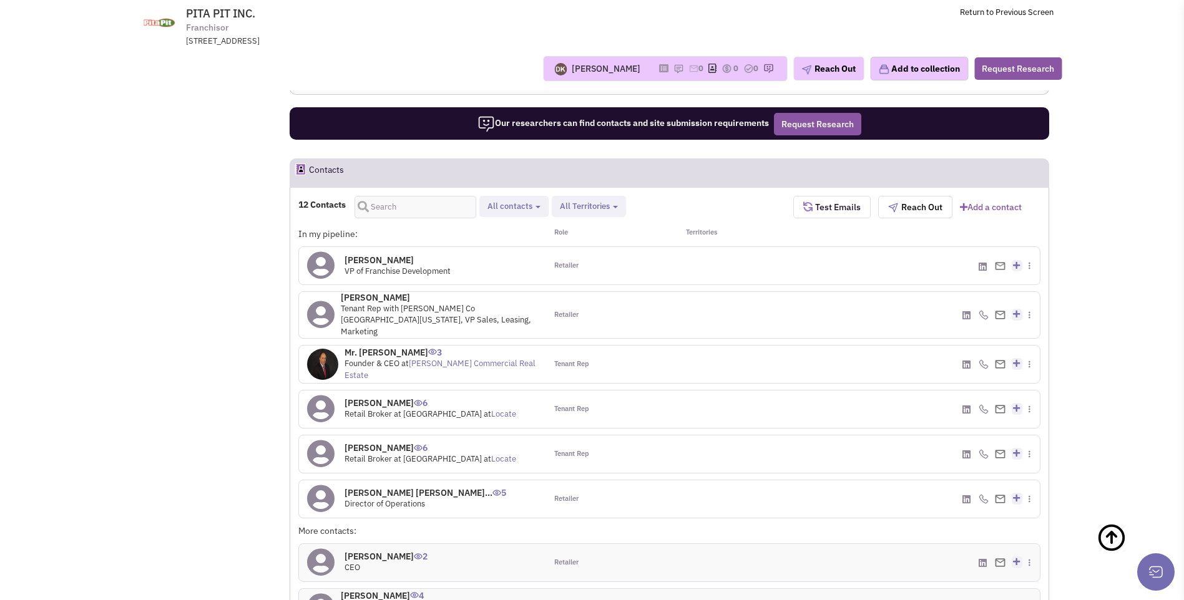
click at [324, 359] on img at bounding box center [322, 364] width 31 height 31
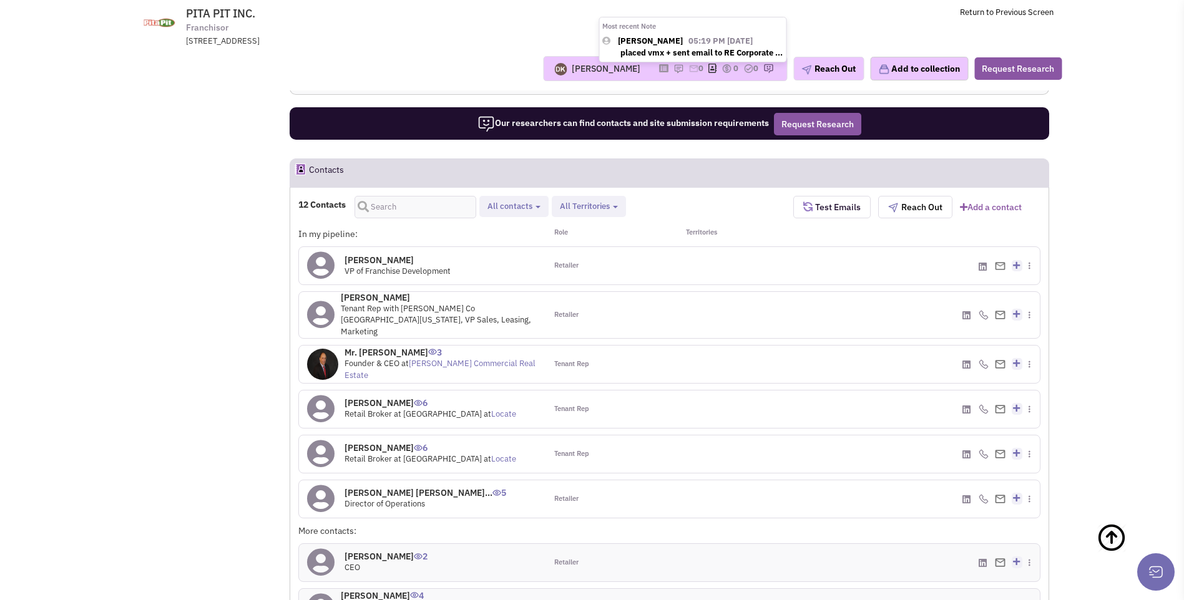
click at [673, 69] on img at bounding box center [678, 69] width 10 height 10
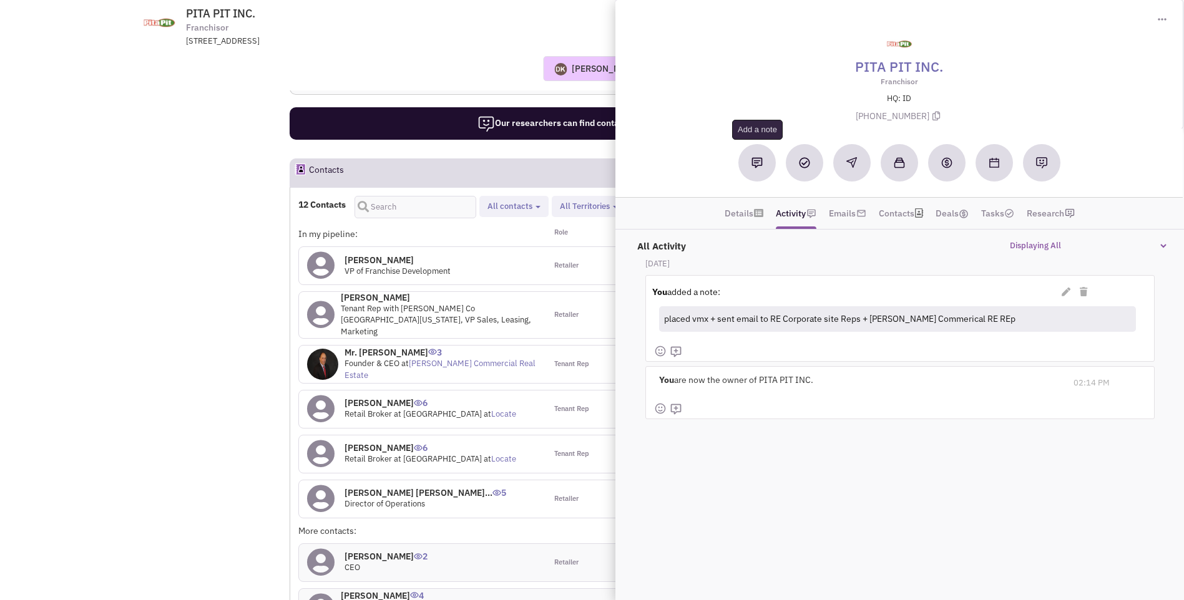
click at [759, 167] on img at bounding box center [756, 162] width 11 height 11
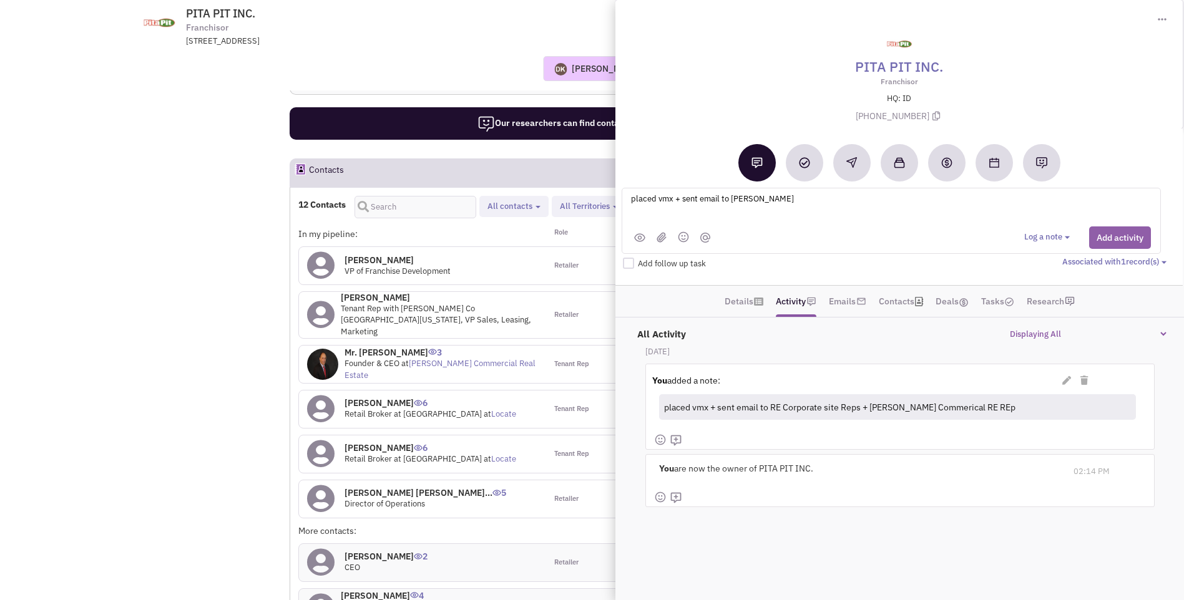
type textarea "placed vmx + sent email to [PERSON_NAME]"
click at [1118, 237] on button "Add activity" at bounding box center [1120, 238] width 62 height 22
